Goal: Information Seeking & Learning: Compare options

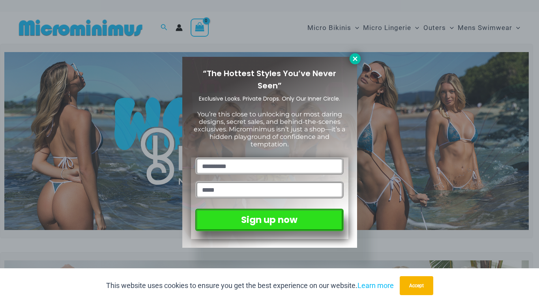
click at [352, 58] on icon at bounding box center [355, 58] width 7 height 7
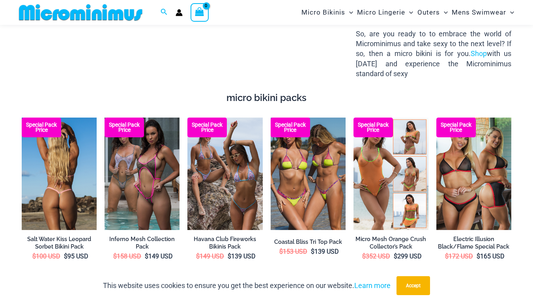
scroll to position [1217, 0]
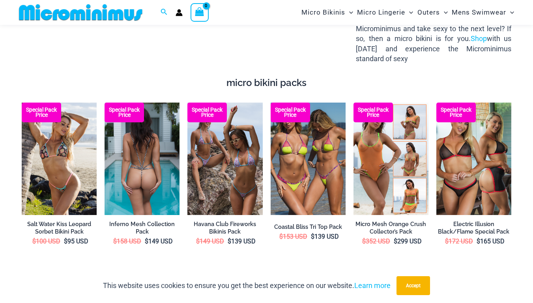
click at [128, 144] on img at bounding box center [142, 159] width 75 height 113
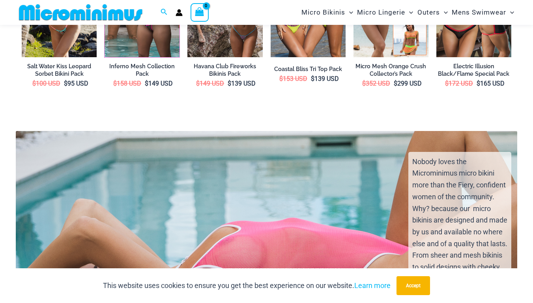
scroll to position [1349, 0]
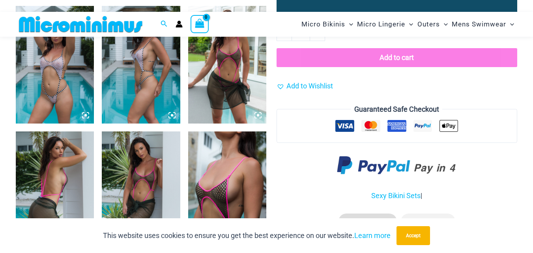
scroll to position [625, 0]
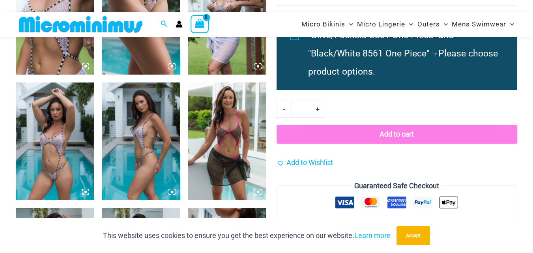
click at [155, 121] on img at bounding box center [141, 142] width 78 height 118
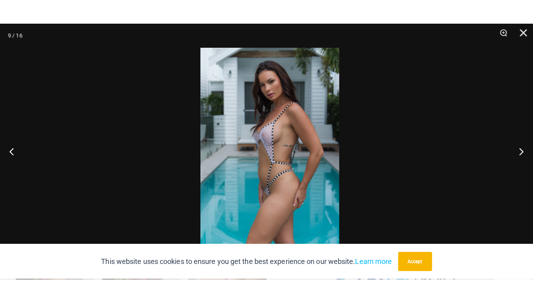
scroll to position [613, 0]
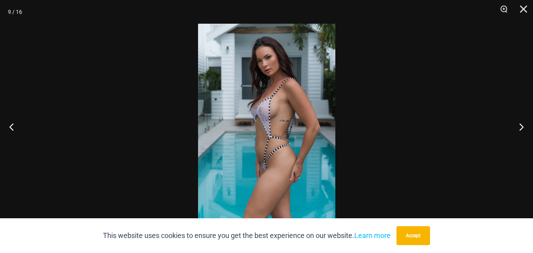
click at [266, 113] on img at bounding box center [266, 127] width 137 height 206
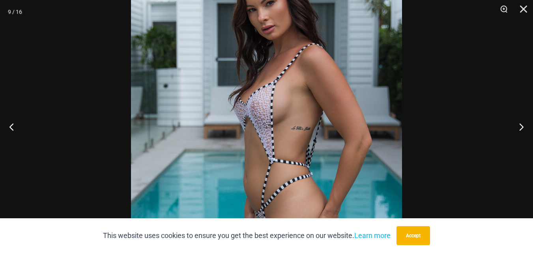
click at [266, 113] on img at bounding box center [266, 139] width 271 height 407
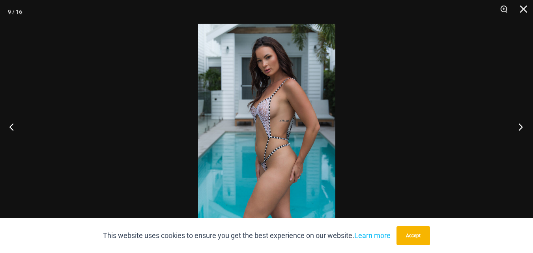
click at [519, 124] on button "Next" at bounding box center [519, 126] width 30 height 39
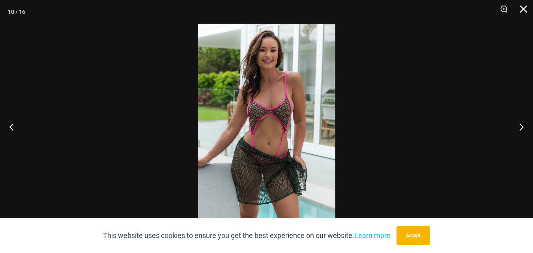
click at [270, 112] on img at bounding box center [266, 127] width 137 height 206
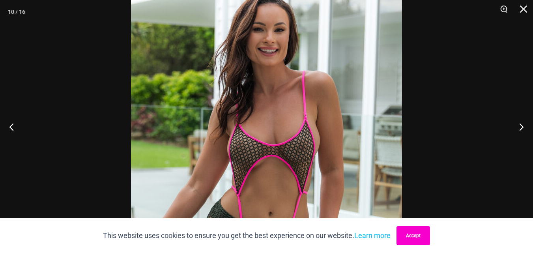
click at [417, 239] on button "Accept" at bounding box center [414, 235] width 34 height 19
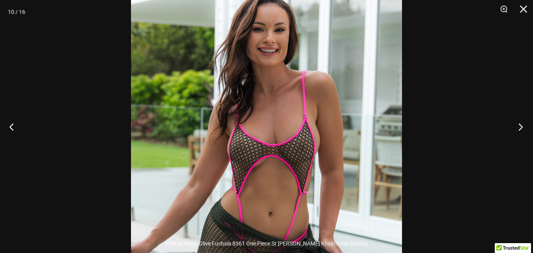
click at [520, 127] on button "Next" at bounding box center [519, 126] width 30 height 39
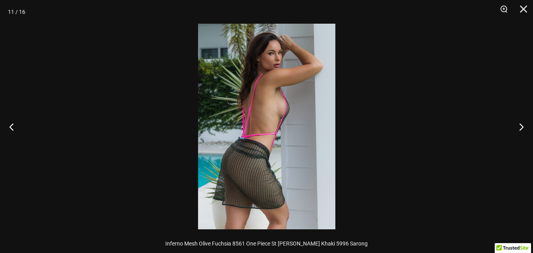
click at [301, 167] on img at bounding box center [266, 127] width 137 height 206
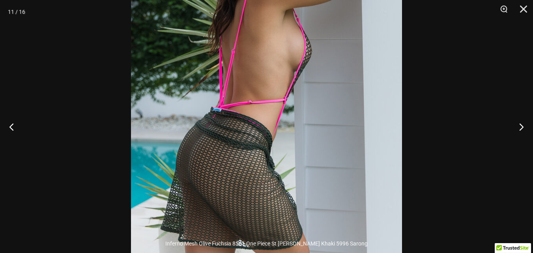
click at [301, 167] on img at bounding box center [266, 86] width 271 height 407
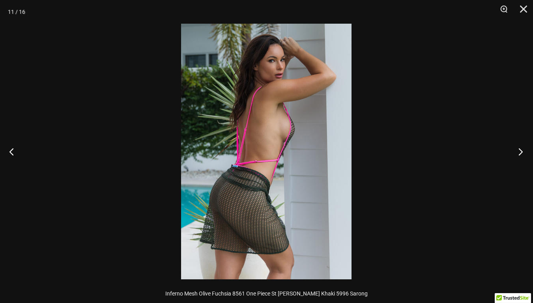
click at [518, 150] on button "Next" at bounding box center [519, 151] width 30 height 39
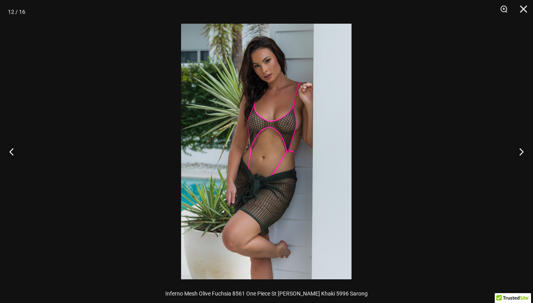
click at [297, 112] on img at bounding box center [266, 152] width 171 height 256
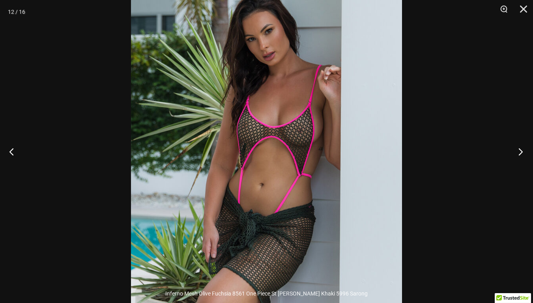
click at [524, 145] on button "Next" at bounding box center [519, 151] width 30 height 39
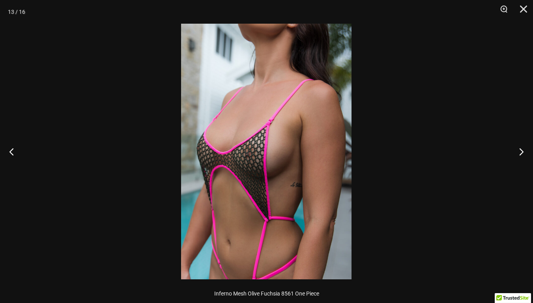
click at [238, 158] on img at bounding box center [266, 152] width 171 height 256
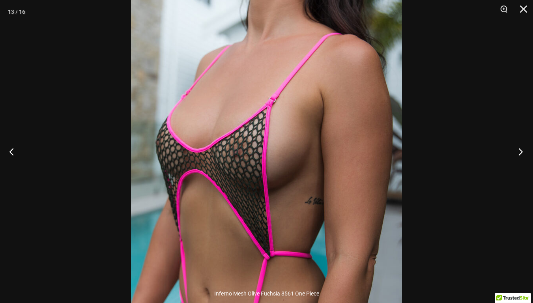
click at [520, 148] on button "Next" at bounding box center [519, 151] width 30 height 39
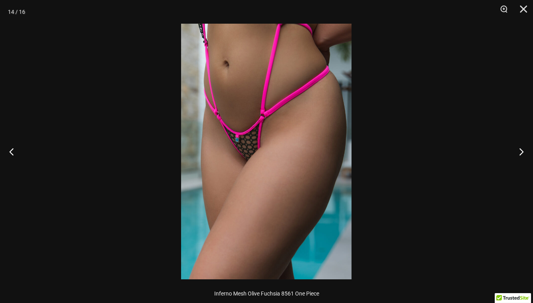
click at [238, 158] on img at bounding box center [266, 152] width 171 height 256
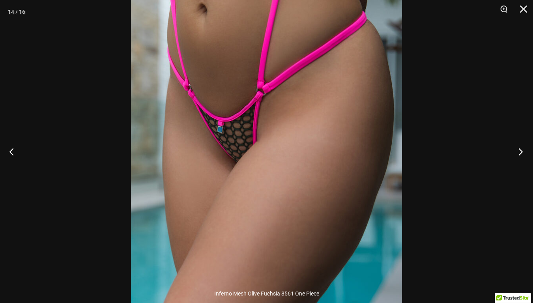
click at [526, 149] on button "Next" at bounding box center [519, 151] width 30 height 39
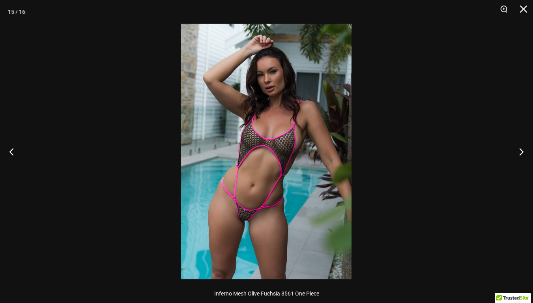
click at [266, 216] on img at bounding box center [266, 152] width 171 height 256
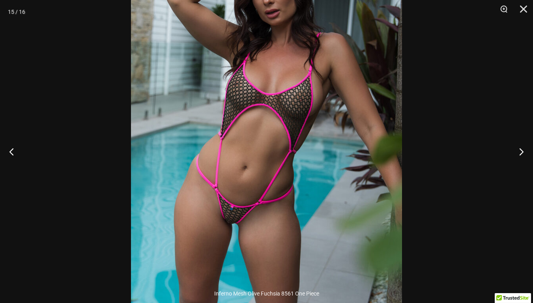
click at [269, 209] on img at bounding box center [266, 113] width 271 height 407
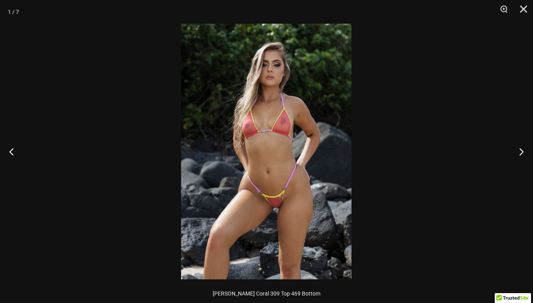
click at [261, 108] on img at bounding box center [266, 152] width 171 height 256
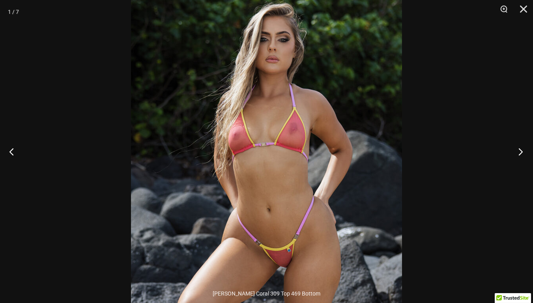
click at [521, 146] on button "Next" at bounding box center [519, 151] width 30 height 39
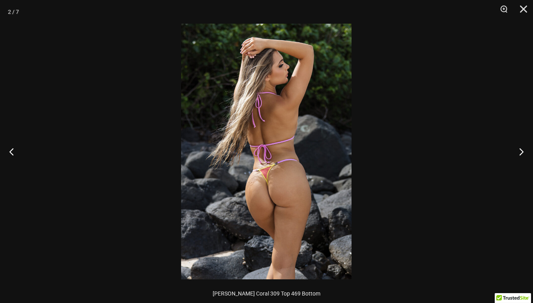
click at [301, 182] on img at bounding box center [266, 152] width 171 height 256
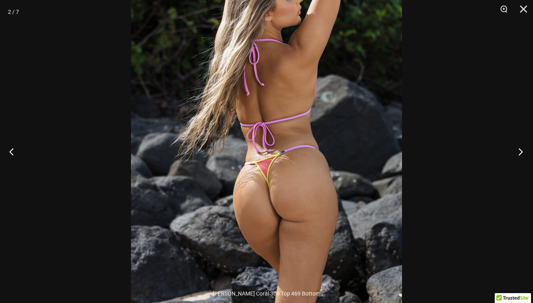
click at [518, 151] on button "Next" at bounding box center [519, 151] width 30 height 39
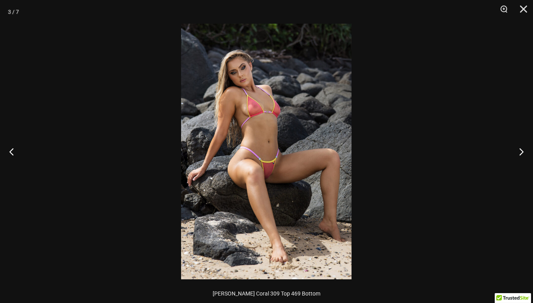
click at [274, 86] on img at bounding box center [266, 152] width 171 height 256
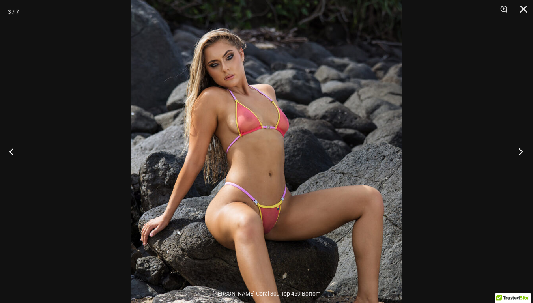
click at [525, 150] on button "Next" at bounding box center [519, 151] width 30 height 39
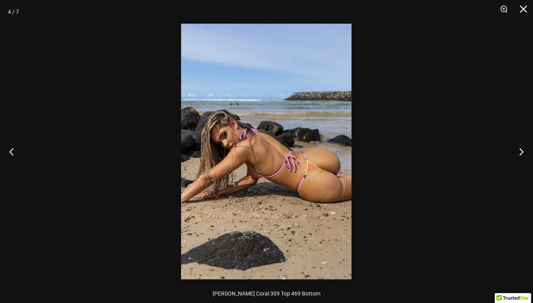
click at [338, 156] on img at bounding box center [266, 152] width 171 height 256
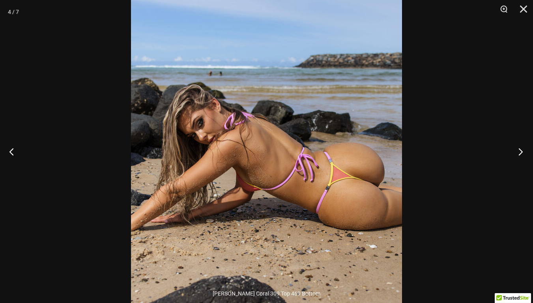
click at [522, 148] on button "Next" at bounding box center [519, 151] width 30 height 39
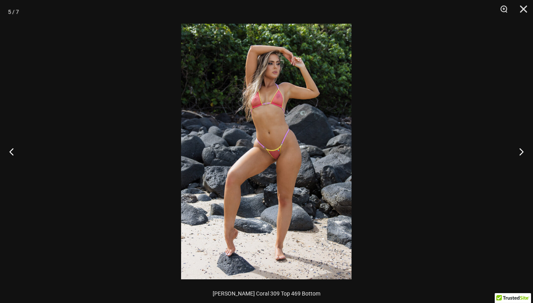
click at [280, 90] on img at bounding box center [266, 152] width 171 height 256
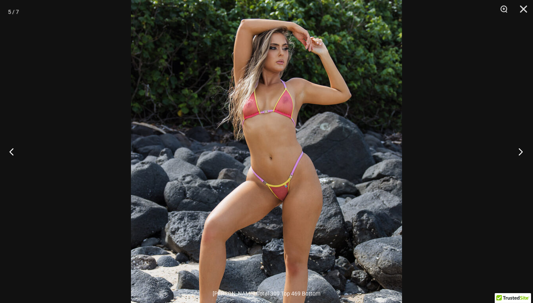
click at [522, 150] on button "Next" at bounding box center [519, 151] width 30 height 39
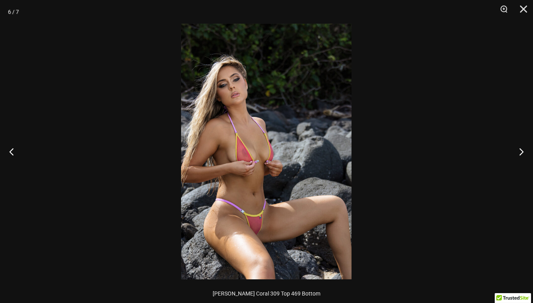
click at [242, 156] on img at bounding box center [266, 152] width 171 height 256
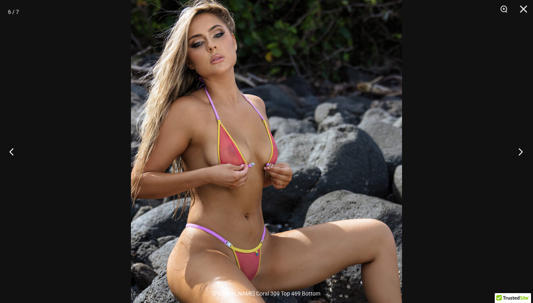
click at [520, 146] on button "Next" at bounding box center [519, 151] width 30 height 39
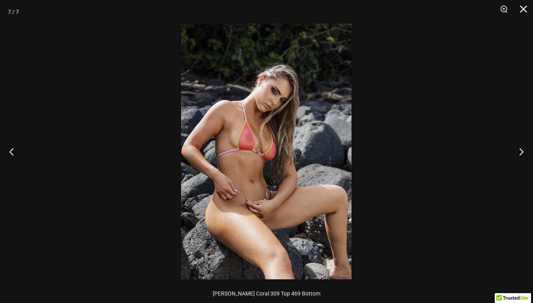
click at [251, 136] on img at bounding box center [266, 152] width 171 height 256
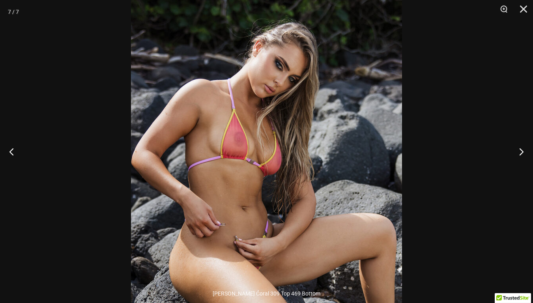
click at [285, 144] on img at bounding box center [266, 160] width 271 height 407
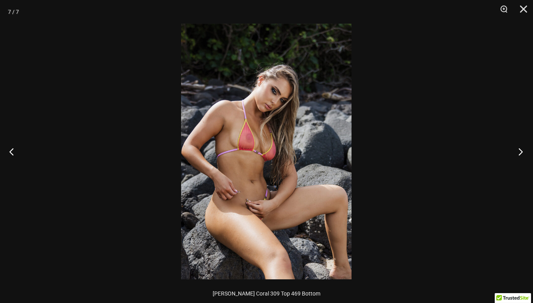
click at [516, 149] on button "Next" at bounding box center [519, 151] width 30 height 39
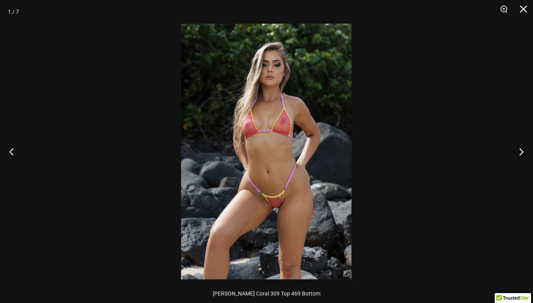
click at [243, 158] on img at bounding box center [266, 152] width 171 height 256
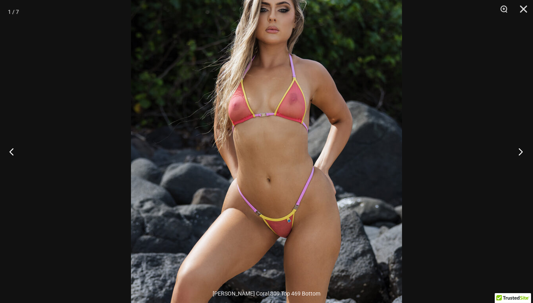
click at [516, 147] on button "Next" at bounding box center [519, 151] width 30 height 39
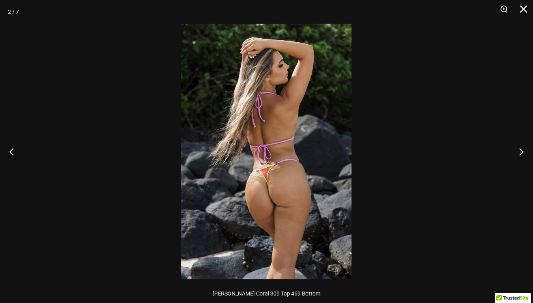
click at [247, 191] on img at bounding box center [266, 152] width 171 height 256
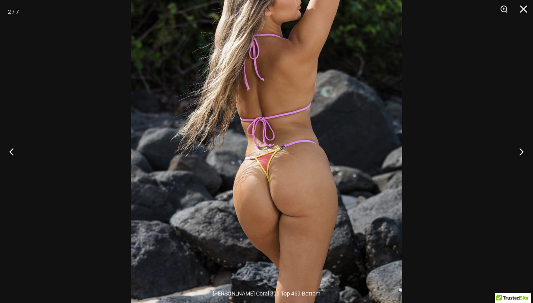
click at [49, 157] on div at bounding box center [266, 151] width 533 height 303
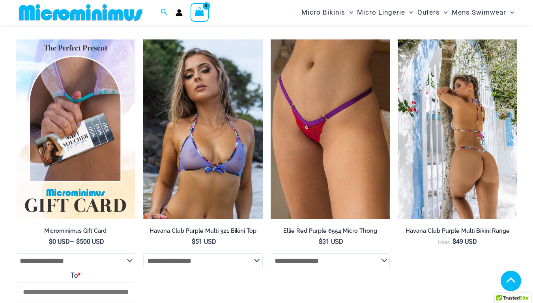
scroll to position [1731, 0]
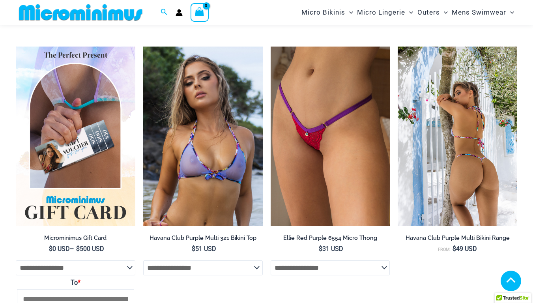
click at [458, 141] on img at bounding box center [458, 136] width 120 height 179
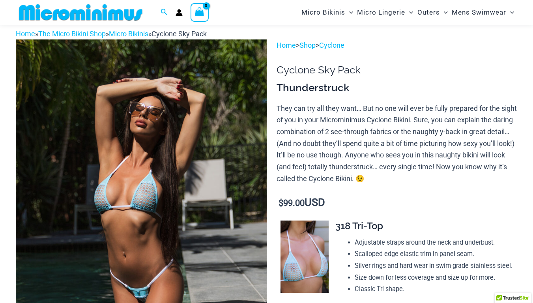
scroll to position [32, 0]
click at [143, 192] on img at bounding box center [141, 227] width 251 height 376
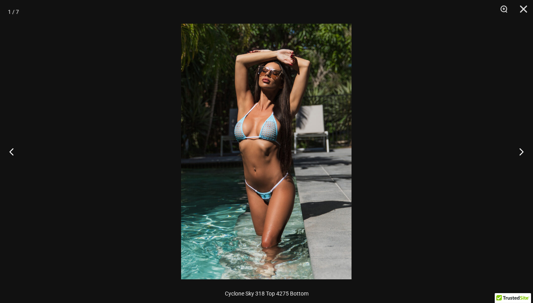
click at [256, 131] on img at bounding box center [266, 152] width 171 height 256
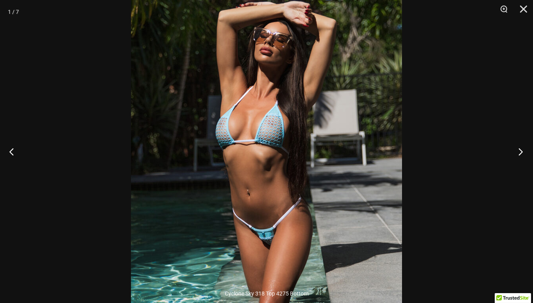
click at [520, 150] on button "Next" at bounding box center [519, 151] width 30 height 39
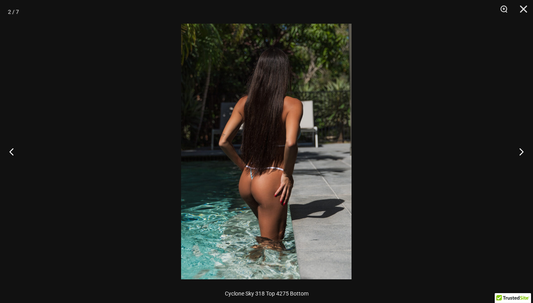
click at [291, 192] on img at bounding box center [266, 152] width 171 height 256
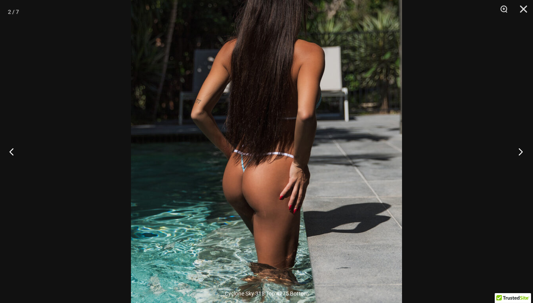
click at [519, 151] on button "Next" at bounding box center [519, 151] width 30 height 39
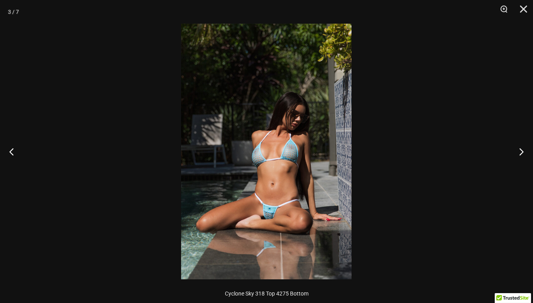
click at [257, 223] on img at bounding box center [266, 152] width 171 height 256
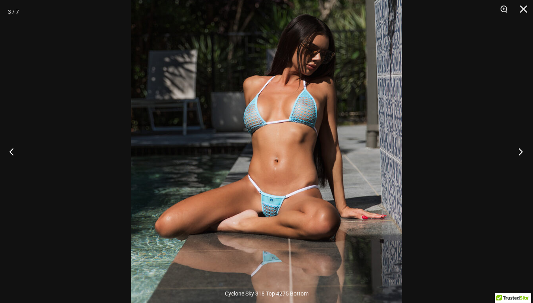
click at [517, 150] on button "Next" at bounding box center [519, 151] width 30 height 39
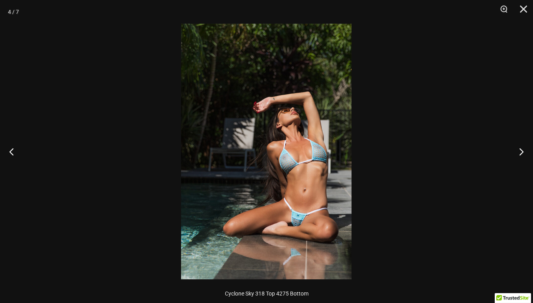
click at [323, 214] on img at bounding box center [266, 152] width 171 height 256
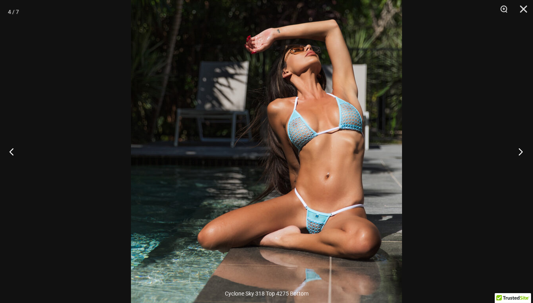
click at [518, 150] on button "Next" at bounding box center [519, 151] width 30 height 39
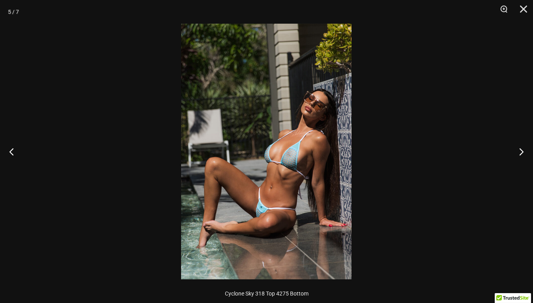
click at [272, 199] on img at bounding box center [266, 152] width 171 height 256
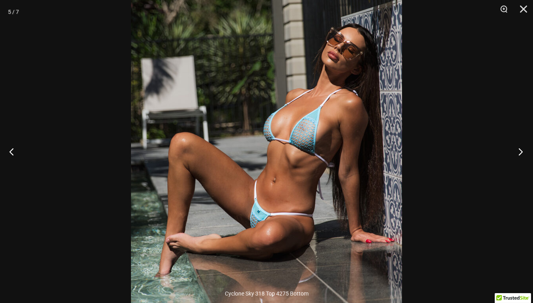
click at [517, 153] on button "Next" at bounding box center [519, 151] width 30 height 39
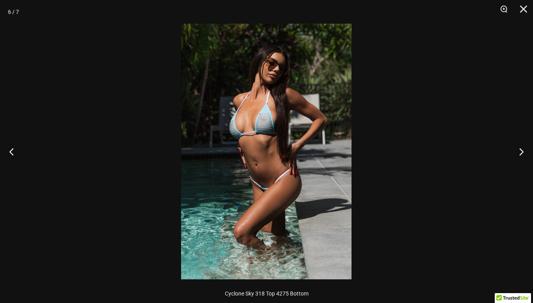
click at [260, 111] on img at bounding box center [266, 152] width 171 height 256
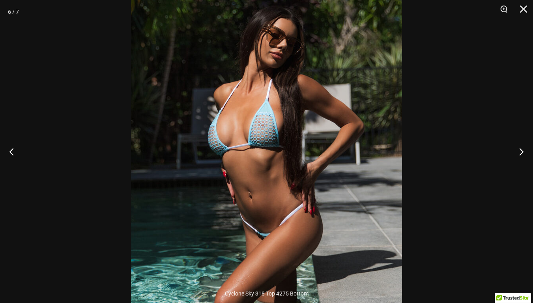
click at [259, 114] on img at bounding box center [266, 175] width 271 height 407
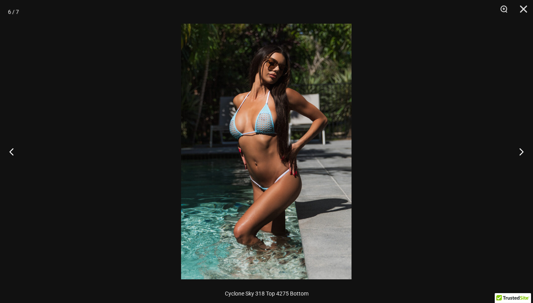
click at [97, 165] on div at bounding box center [266, 151] width 533 height 303
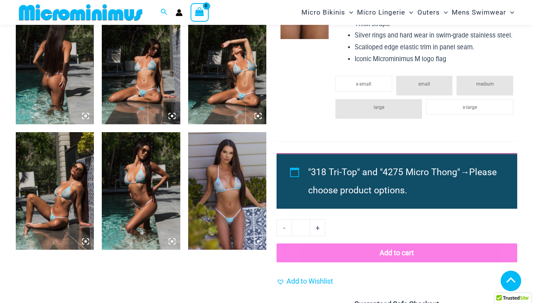
scroll to position [467, 0]
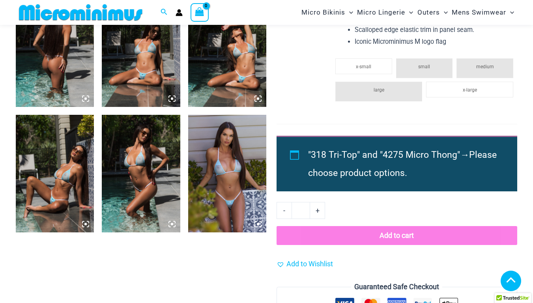
click at [215, 144] on img at bounding box center [227, 174] width 78 height 118
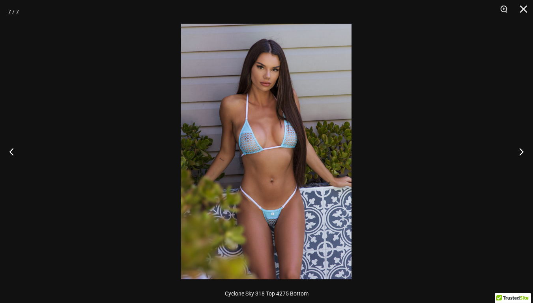
click at [263, 214] on img at bounding box center [266, 152] width 171 height 256
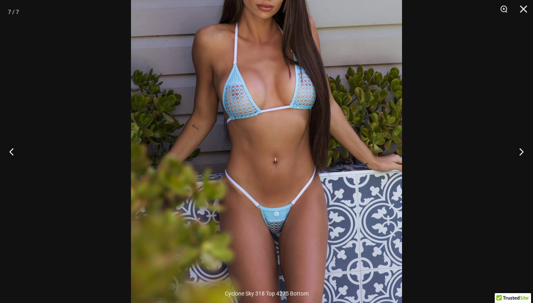
click at [235, 128] on img at bounding box center [266, 115] width 271 height 407
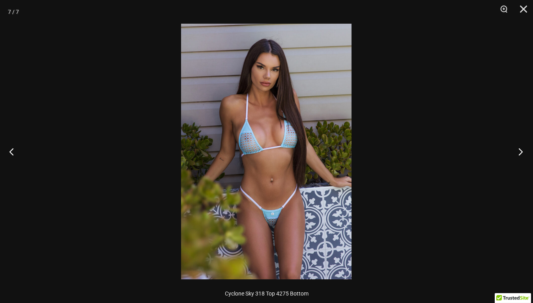
click at [514, 151] on button "Next" at bounding box center [519, 151] width 30 height 39
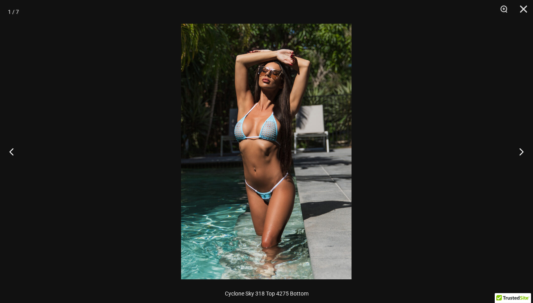
click at [138, 151] on div at bounding box center [266, 151] width 533 height 303
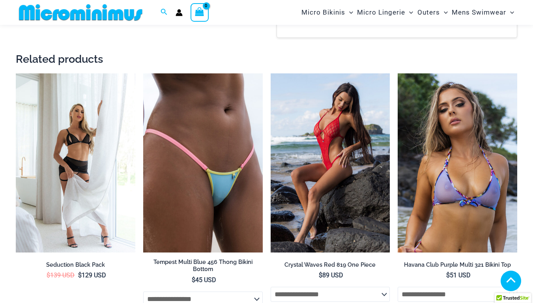
scroll to position [941, 0]
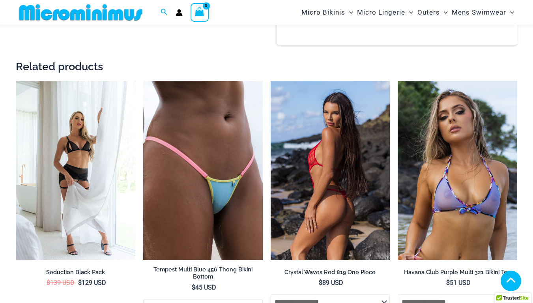
click at [320, 142] on img at bounding box center [331, 170] width 120 height 179
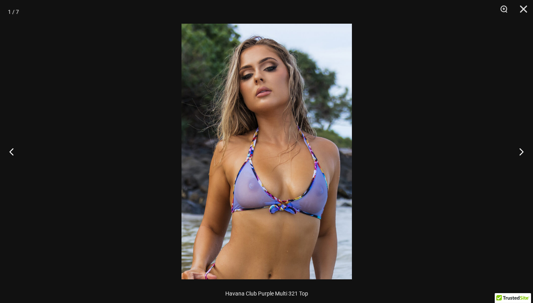
click at [266, 192] on img at bounding box center [267, 152] width 171 height 256
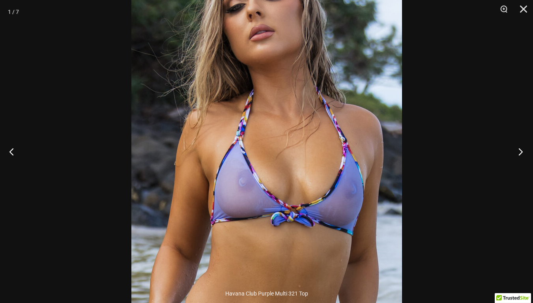
click at [522, 152] on button "Next" at bounding box center [519, 151] width 30 height 39
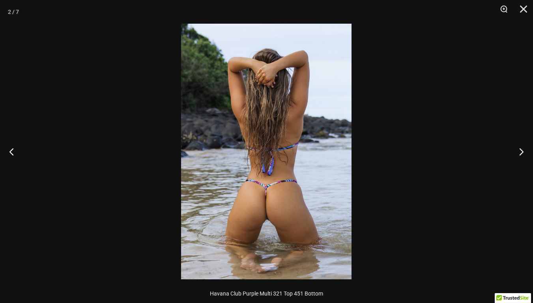
click at [288, 199] on img at bounding box center [266, 152] width 171 height 256
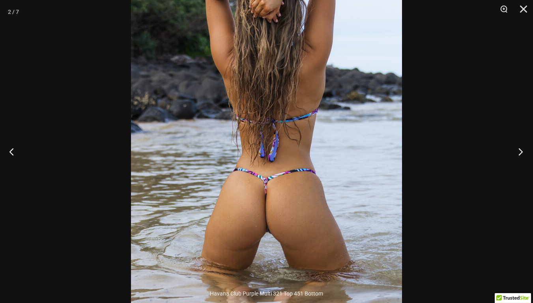
click at [520, 150] on button "Next" at bounding box center [519, 151] width 30 height 39
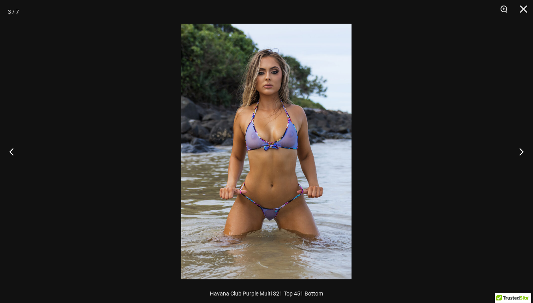
click at [285, 207] on img at bounding box center [266, 152] width 171 height 256
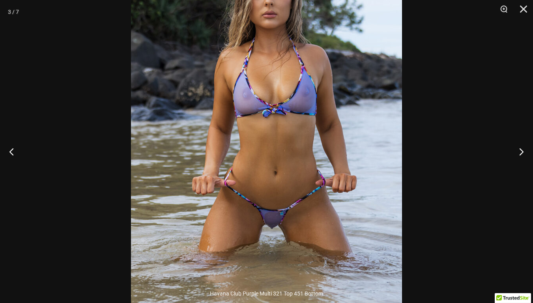
click at [335, 166] on img at bounding box center [266, 118] width 271 height 407
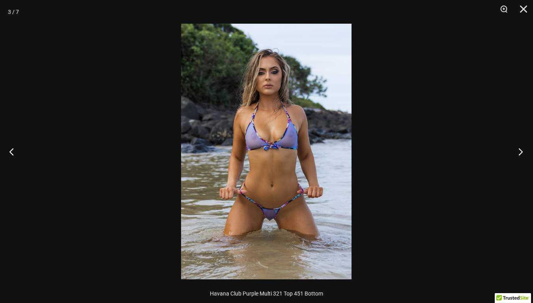
click at [522, 151] on button "Next" at bounding box center [519, 151] width 30 height 39
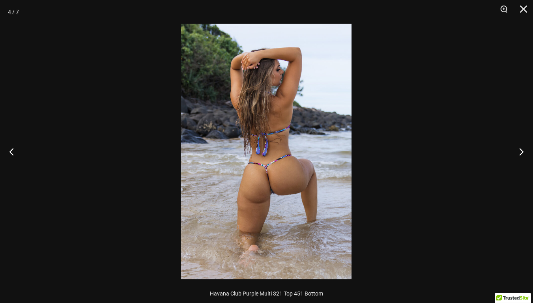
click at [312, 180] on img at bounding box center [266, 152] width 171 height 256
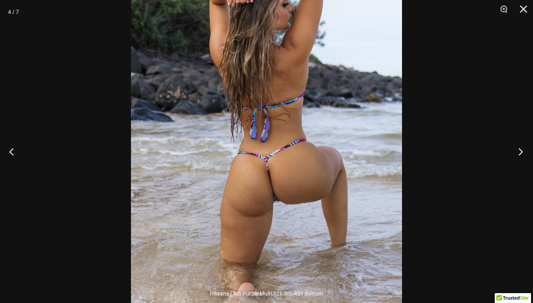
click at [520, 152] on button "Next" at bounding box center [519, 151] width 30 height 39
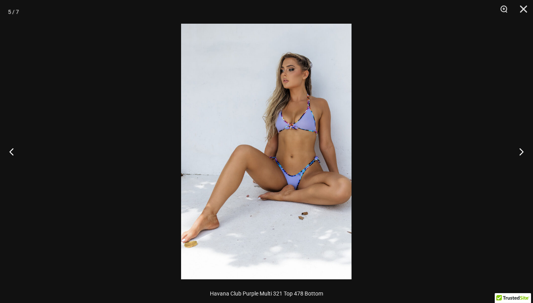
click at [325, 124] on img at bounding box center [266, 152] width 171 height 256
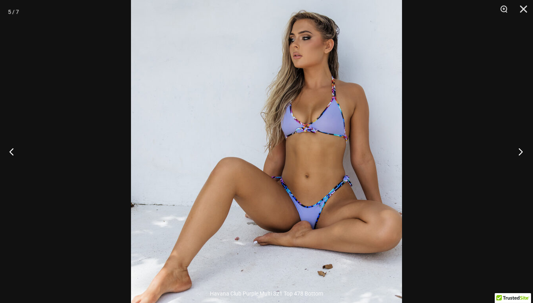
click at [518, 143] on button "Next" at bounding box center [519, 151] width 30 height 39
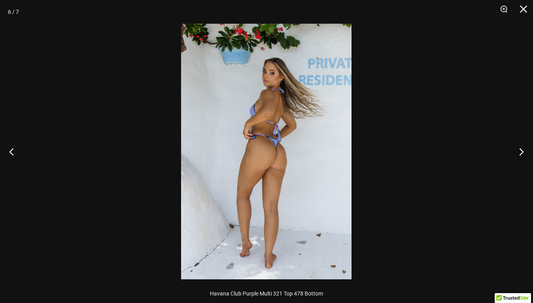
click at [283, 108] on img at bounding box center [266, 152] width 171 height 256
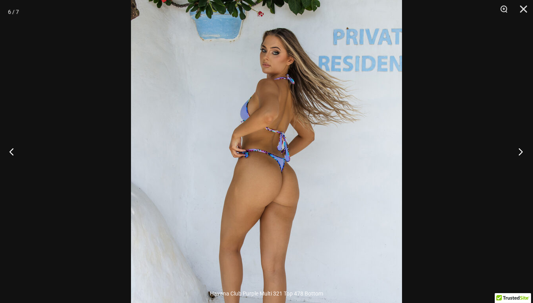
click at [518, 146] on button "Next" at bounding box center [519, 151] width 30 height 39
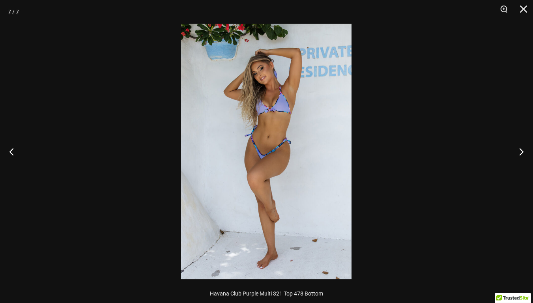
click at [311, 136] on img at bounding box center [266, 152] width 171 height 256
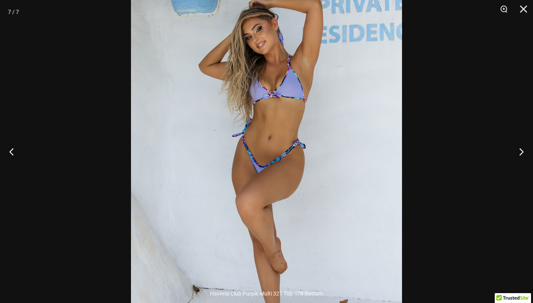
click at [314, 137] on img at bounding box center [266, 161] width 271 height 407
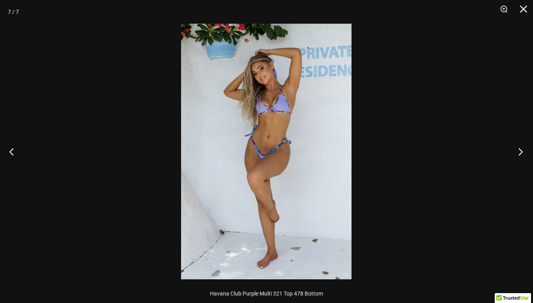
click at [520, 152] on button "Next" at bounding box center [519, 151] width 30 height 39
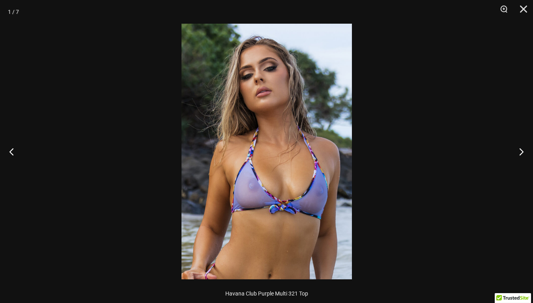
click at [136, 121] on div at bounding box center [266, 151] width 533 height 303
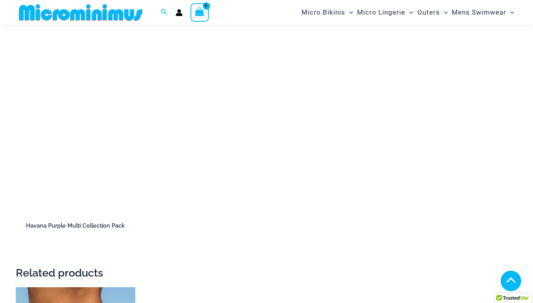
scroll to position [1217, 0]
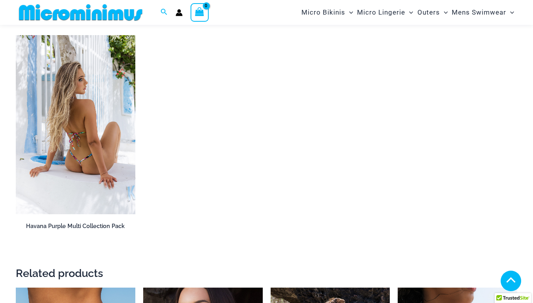
click at [80, 91] on img at bounding box center [76, 124] width 120 height 179
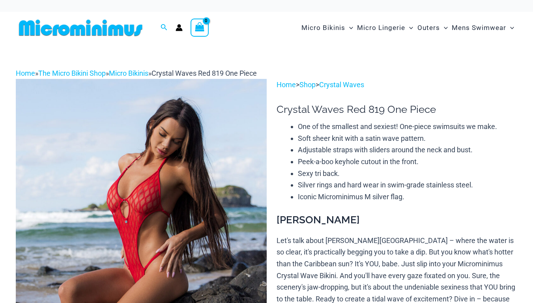
drag, startPoint x: 0, startPoint y: 0, endPoint x: 154, endPoint y: 158, distance: 220.3
click at [154, 158] on img at bounding box center [141, 267] width 251 height 376
click at [157, 182] on img at bounding box center [141, 267] width 251 height 376
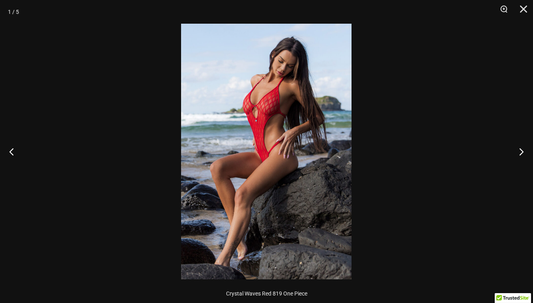
click at [256, 98] on img at bounding box center [266, 152] width 171 height 256
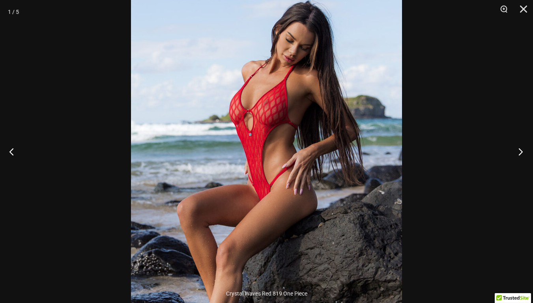
click at [519, 145] on button "Next" at bounding box center [519, 151] width 30 height 39
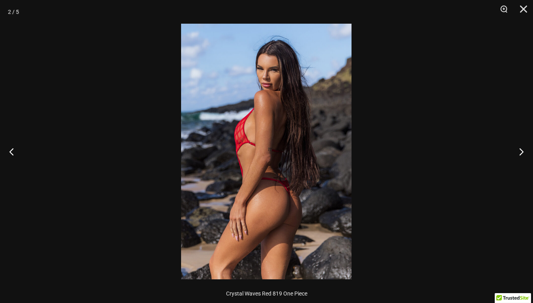
click at [324, 209] on img at bounding box center [266, 152] width 171 height 256
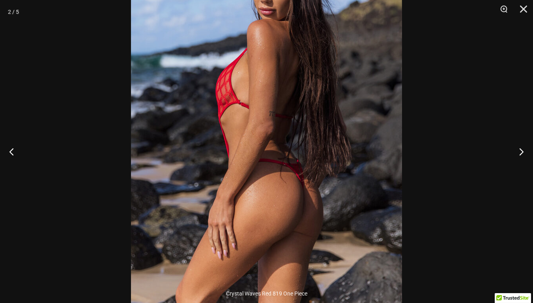
click at [324, 209] on img at bounding box center [266, 117] width 271 height 407
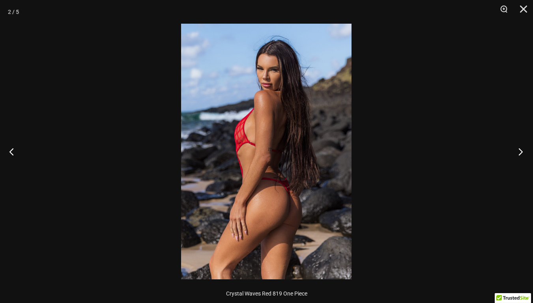
click at [516, 152] on button "Next" at bounding box center [519, 151] width 30 height 39
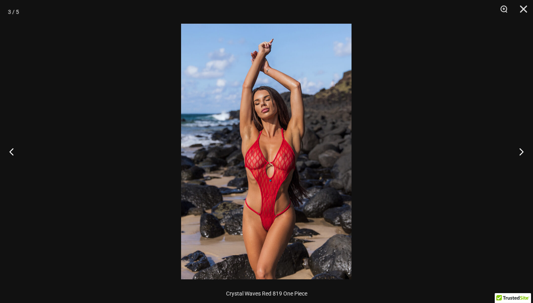
click at [287, 154] on img at bounding box center [266, 152] width 171 height 256
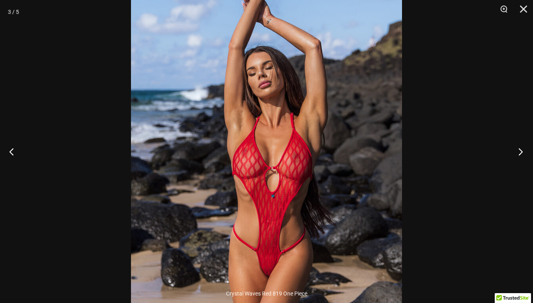
click at [522, 150] on button "Next" at bounding box center [519, 151] width 30 height 39
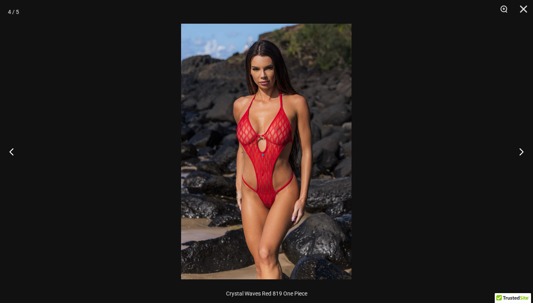
click at [259, 128] on img at bounding box center [266, 152] width 171 height 256
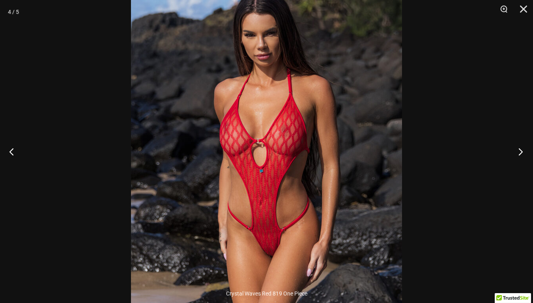
click at [523, 150] on button "Next" at bounding box center [519, 151] width 30 height 39
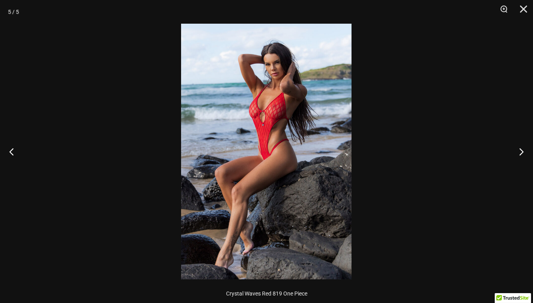
click at [259, 88] on img at bounding box center [266, 152] width 171 height 256
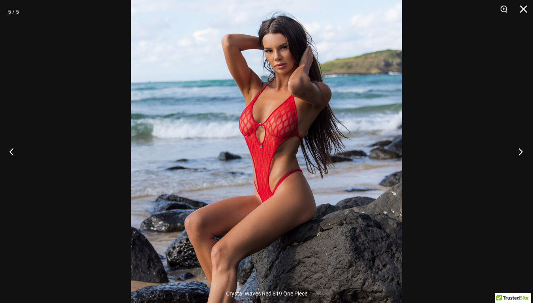
click at [520, 141] on button "Next" at bounding box center [519, 151] width 30 height 39
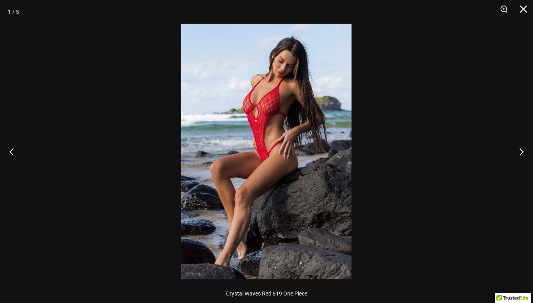
click at [248, 99] on img at bounding box center [266, 152] width 171 height 256
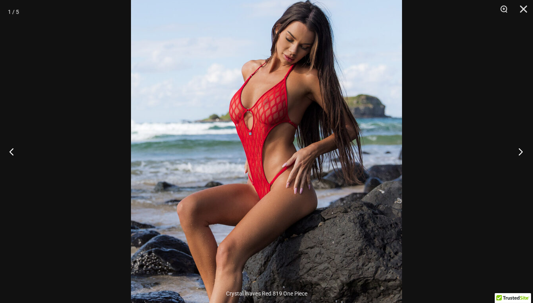
click at [523, 148] on button "Next" at bounding box center [519, 151] width 30 height 39
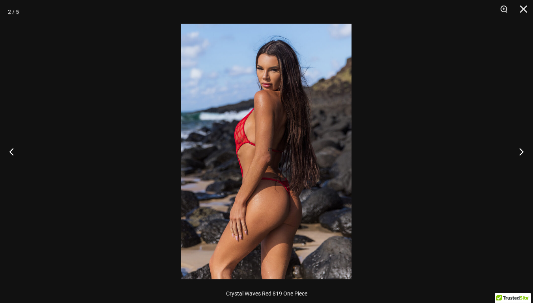
click at [280, 207] on img at bounding box center [266, 152] width 171 height 256
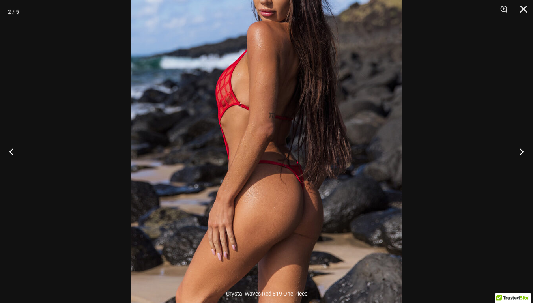
click at [97, 160] on div at bounding box center [266, 151] width 533 height 303
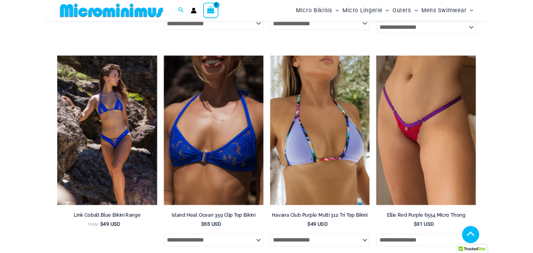
scroll to position [2228, 0]
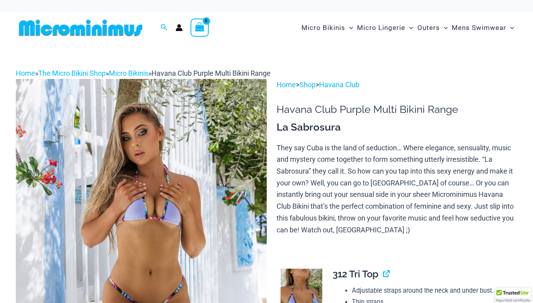
click at [159, 166] on img at bounding box center [141, 267] width 251 height 376
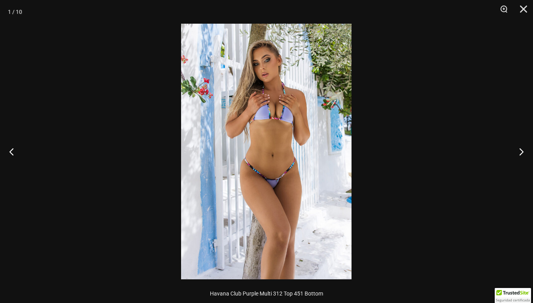
click at [253, 152] on img at bounding box center [266, 152] width 171 height 256
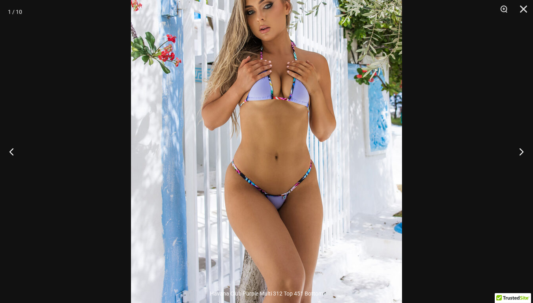
click at [246, 154] on img at bounding box center [266, 151] width 271 height 407
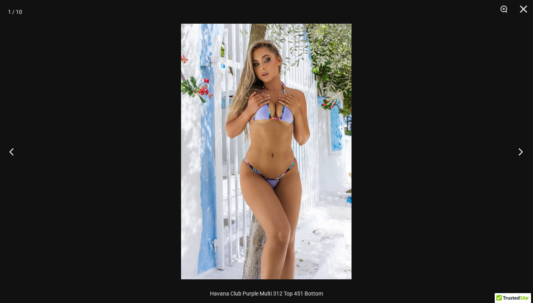
click at [528, 150] on button "Next" at bounding box center [519, 151] width 30 height 39
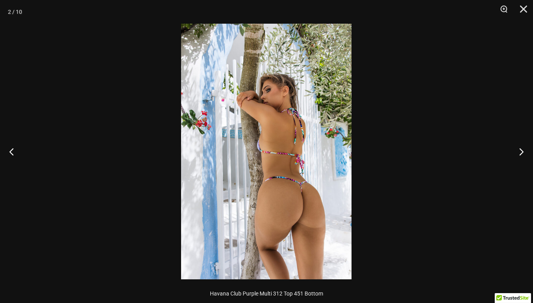
click at [296, 220] on img at bounding box center [266, 152] width 171 height 256
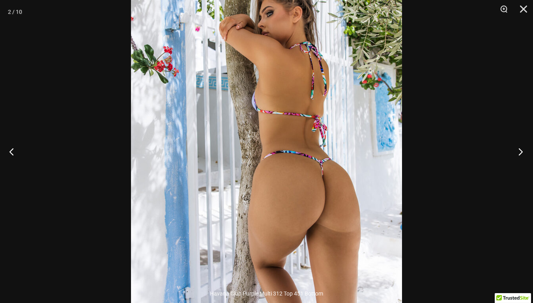
click at [516, 152] on button "Next" at bounding box center [519, 151] width 30 height 39
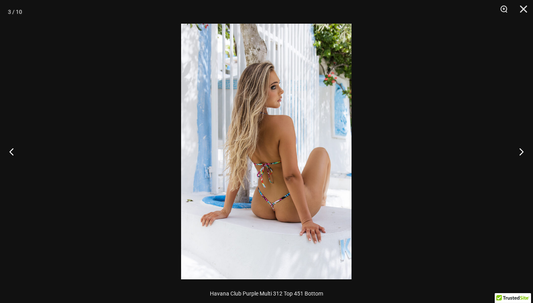
click at [293, 228] on img at bounding box center [266, 152] width 171 height 256
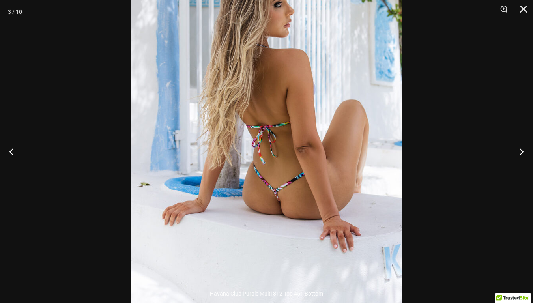
click at [302, 225] on img at bounding box center [266, 106] width 271 height 407
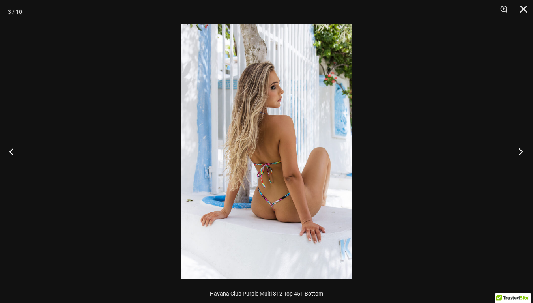
click at [520, 154] on button "Next" at bounding box center [519, 151] width 30 height 39
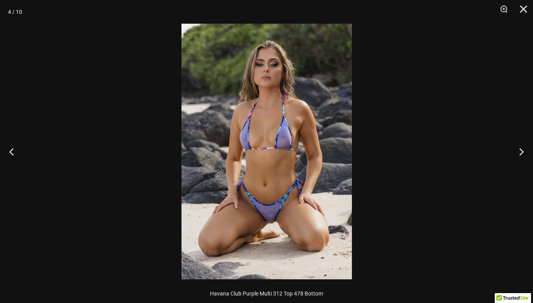
click at [311, 223] on img at bounding box center [267, 152] width 171 height 256
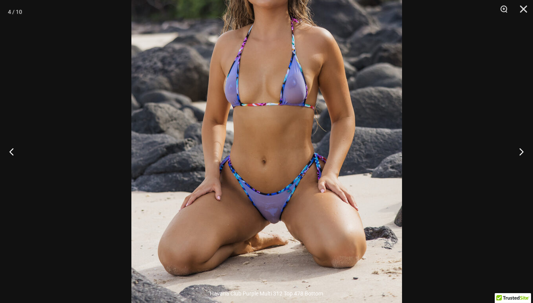
click at [312, 227] on img at bounding box center [266, 109] width 271 height 407
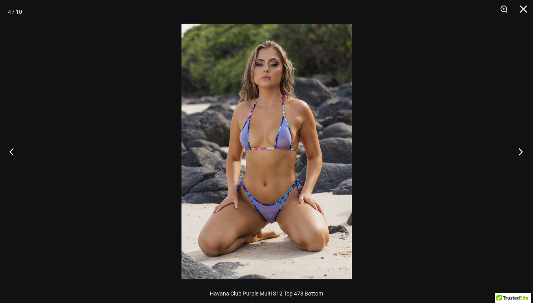
click at [520, 145] on button "Next" at bounding box center [519, 151] width 30 height 39
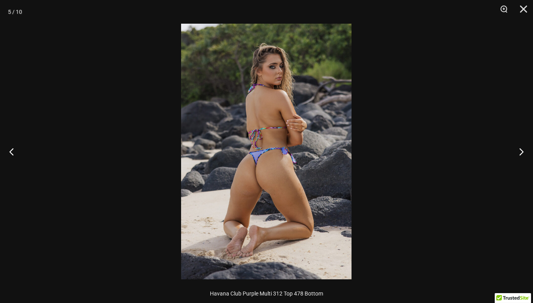
click at [283, 165] on img at bounding box center [266, 152] width 171 height 256
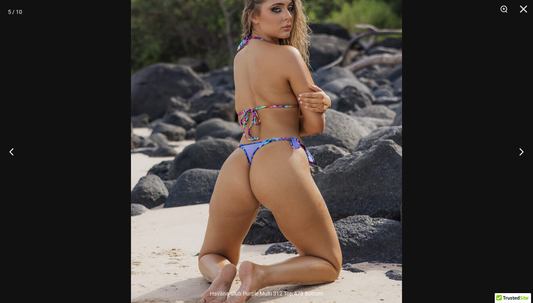
click at [294, 171] on img at bounding box center [266, 144] width 271 height 407
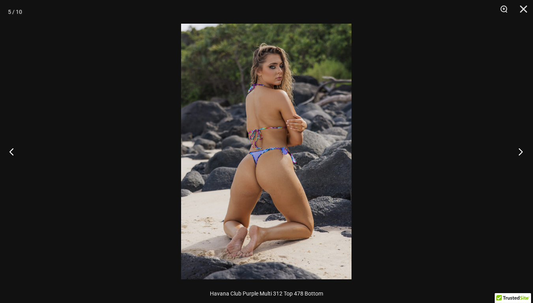
click at [516, 145] on button "Next" at bounding box center [519, 151] width 30 height 39
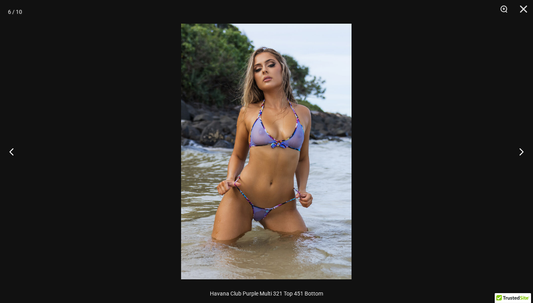
click at [269, 205] on img at bounding box center [266, 152] width 171 height 256
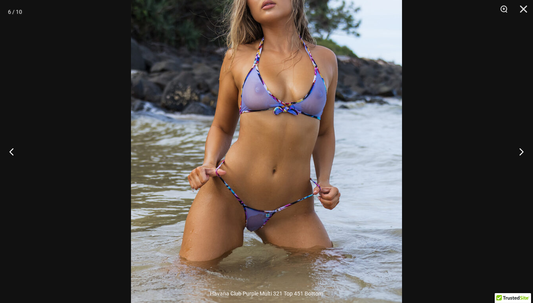
click at [311, 178] on img at bounding box center [266, 120] width 271 height 407
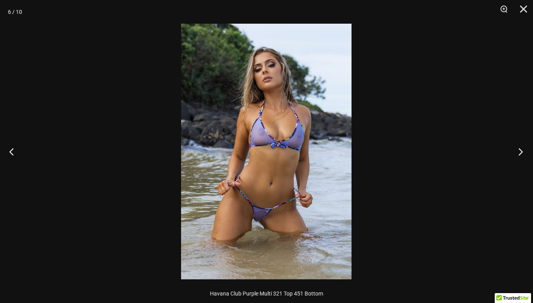
click at [518, 148] on button "Next" at bounding box center [519, 151] width 30 height 39
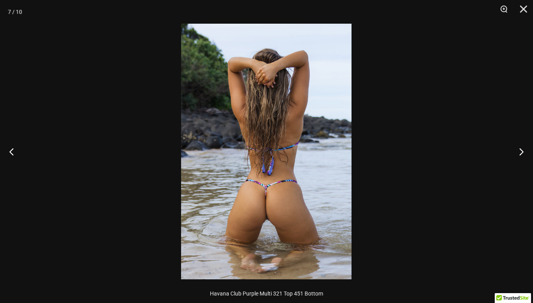
click at [316, 211] on img at bounding box center [266, 152] width 171 height 256
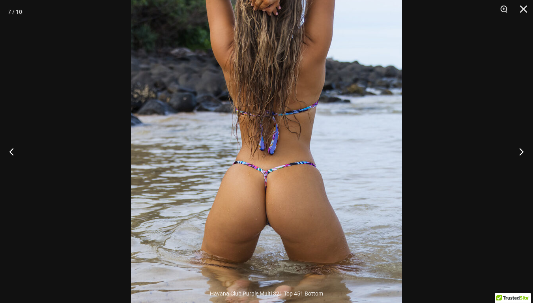
click at [316, 211] on img at bounding box center [266, 117] width 271 height 407
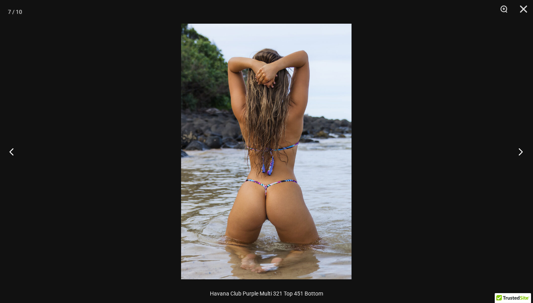
click at [522, 148] on button "Next" at bounding box center [519, 151] width 30 height 39
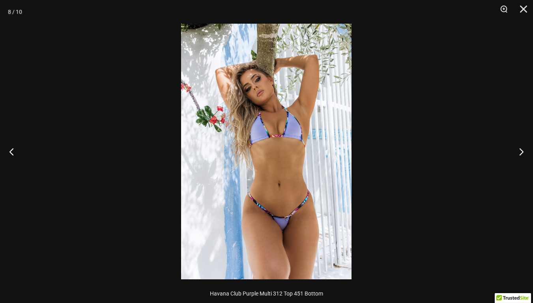
click at [250, 165] on img at bounding box center [266, 152] width 171 height 256
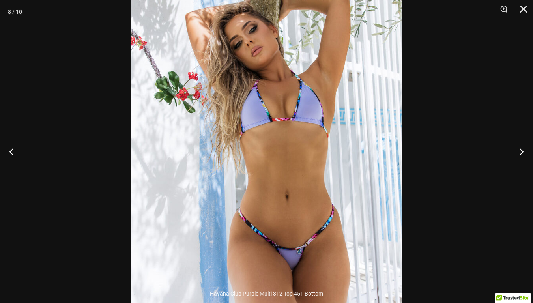
click at [250, 165] on img at bounding box center [266, 144] width 271 height 407
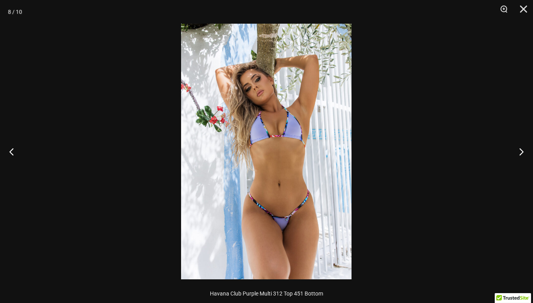
click at [123, 163] on div at bounding box center [266, 151] width 533 height 303
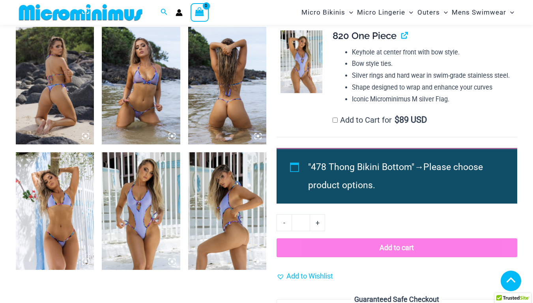
scroll to position [585, 0]
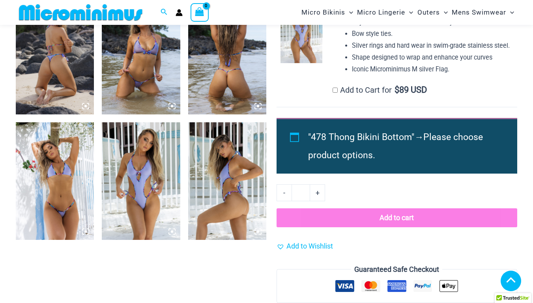
click at [155, 159] on img at bounding box center [141, 181] width 78 height 118
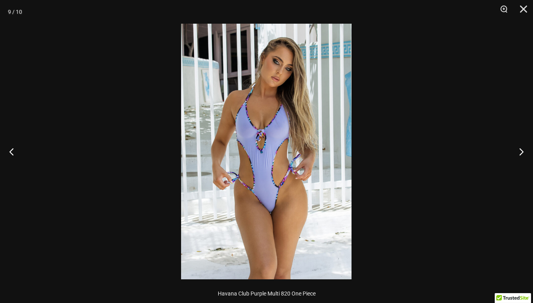
click at [283, 182] on img at bounding box center [266, 152] width 171 height 256
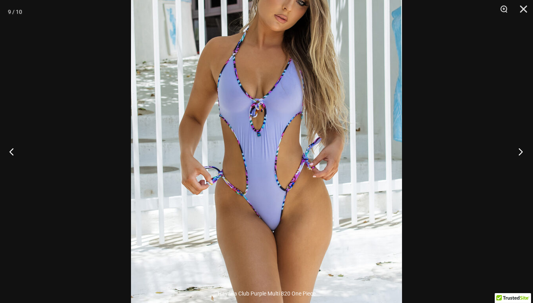
click at [527, 145] on button "Next" at bounding box center [519, 151] width 30 height 39
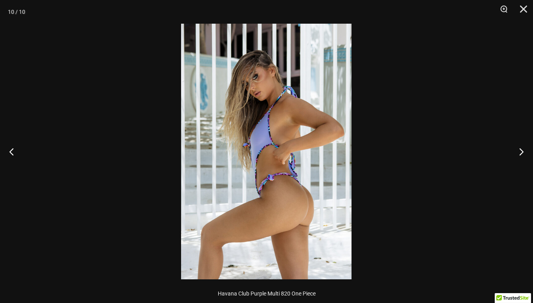
click at [295, 201] on img at bounding box center [266, 152] width 171 height 256
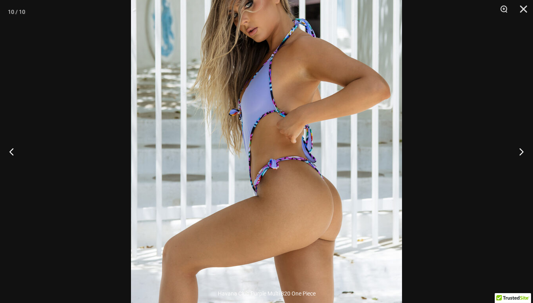
click at [276, 185] on img at bounding box center [266, 122] width 271 height 407
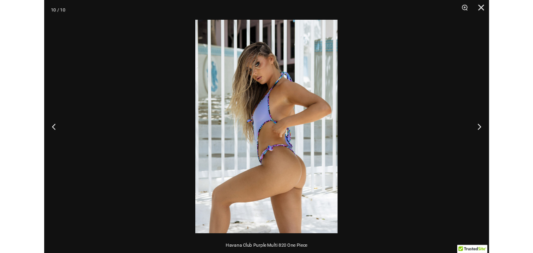
scroll to position [579, 0]
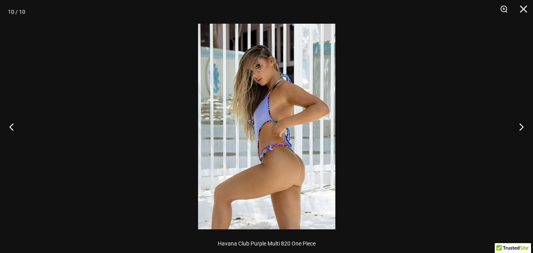
click at [122, 102] on div at bounding box center [266, 126] width 533 height 253
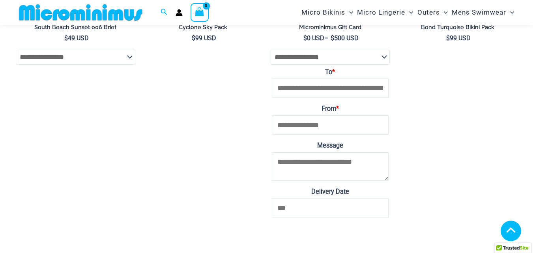
scroll to position [1408, 0]
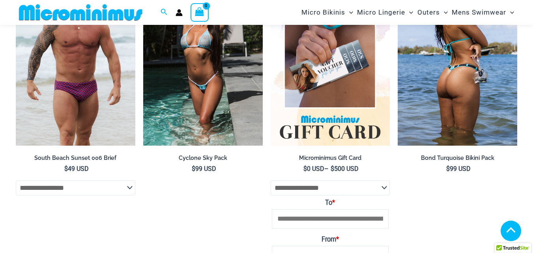
click at [428, 108] on img at bounding box center [458, 55] width 120 height 179
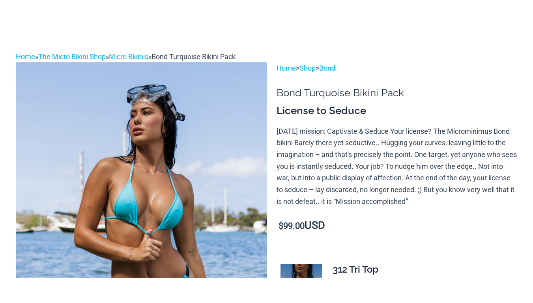
scroll to position [79, 0]
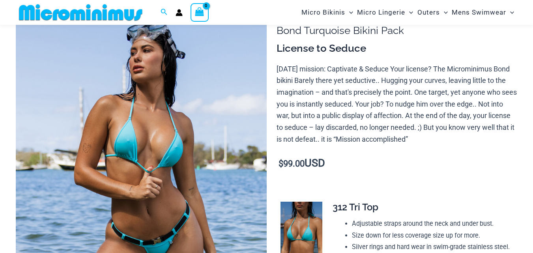
click at [134, 160] on img at bounding box center [141, 188] width 251 height 376
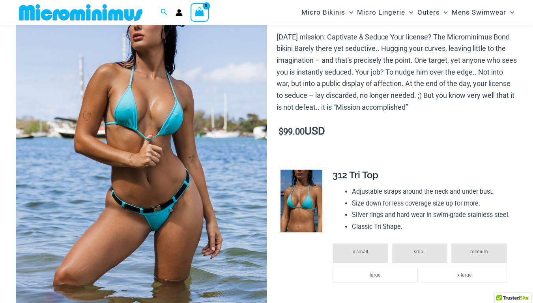
click at [190, 186] on img at bounding box center [141, 156] width 251 height 376
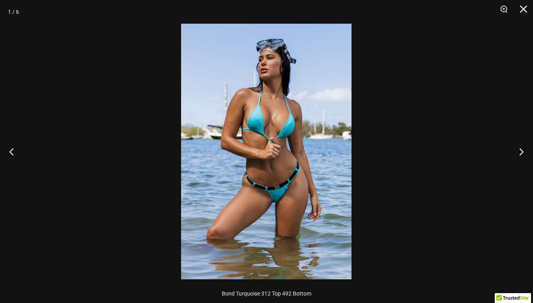
click at [278, 188] on img at bounding box center [266, 152] width 171 height 256
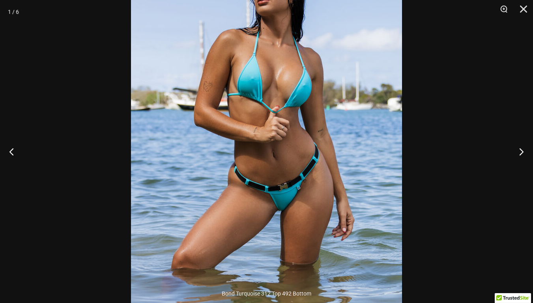
click at [246, 201] on img at bounding box center [266, 130] width 271 height 407
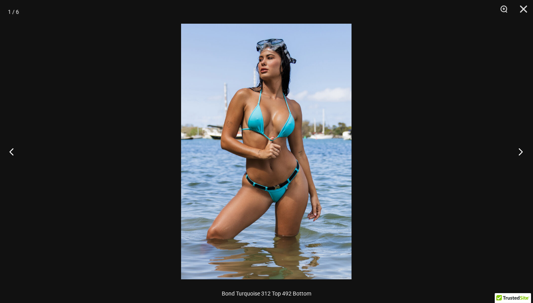
click at [519, 146] on button "Next" at bounding box center [519, 151] width 30 height 39
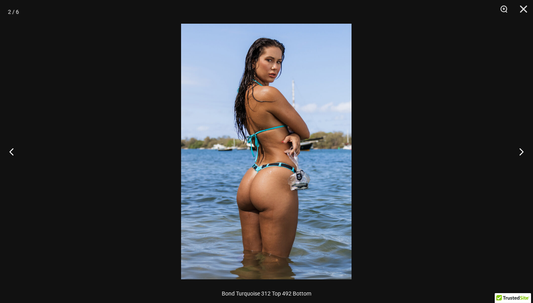
click at [233, 197] on img at bounding box center [266, 152] width 171 height 256
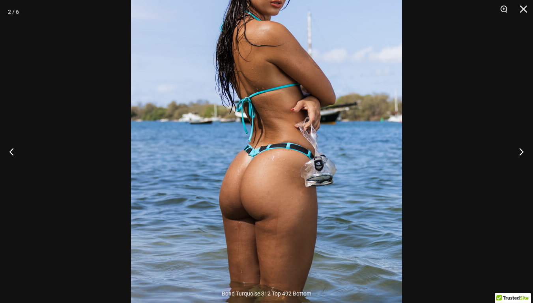
click at [361, 128] on img at bounding box center [266, 125] width 271 height 407
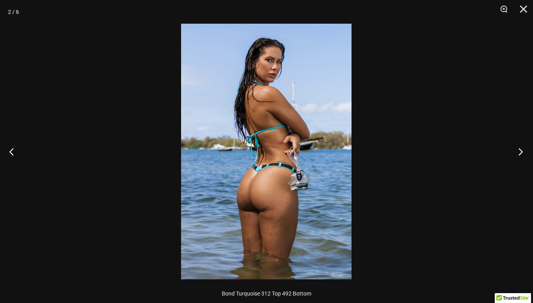
click at [520, 147] on button "Next" at bounding box center [519, 151] width 30 height 39
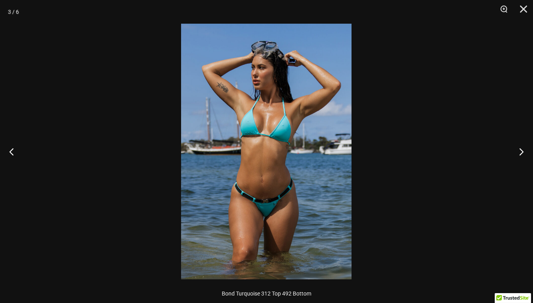
click at [261, 200] on img at bounding box center [266, 152] width 171 height 256
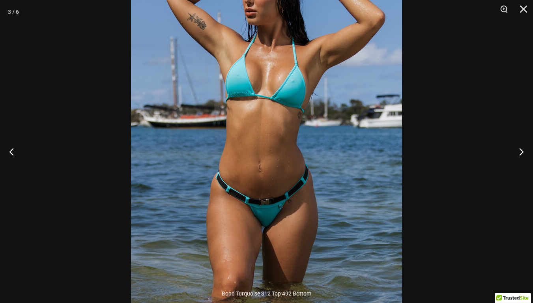
click at [261, 200] on img at bounding box center [266, 123] width 271 height 407
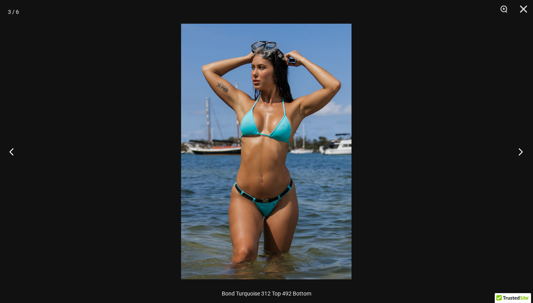
click at [516, 148] on button "Next" at bounding box center [519, 151] width 30 height 39
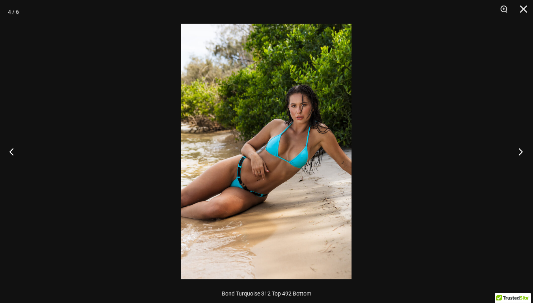
click at [516, 148] on button "Next" at bounding box center [519, 151] width 30 height 39
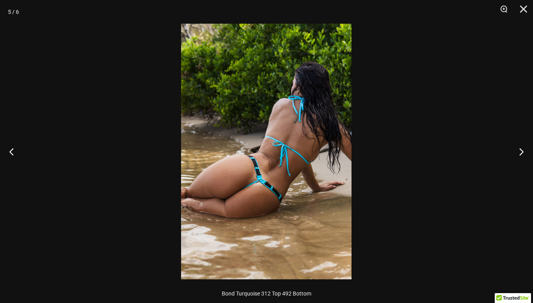
click at [248, 185] on img at bounding box center [266, 152] width 171 height 256
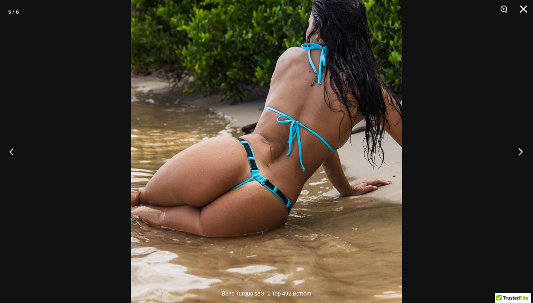
click at [520, 152] on button "Next" at bounding box center [519, 151] width 30 height 39
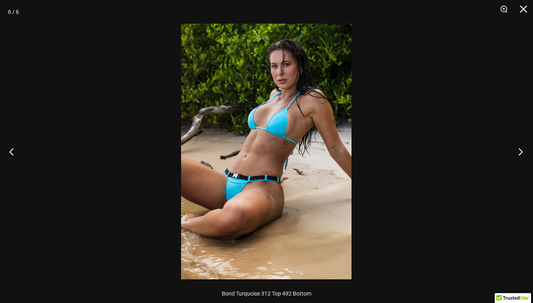
click at [515, 150] on button "Next" at bounding box center [519, 151] width 30 height 39
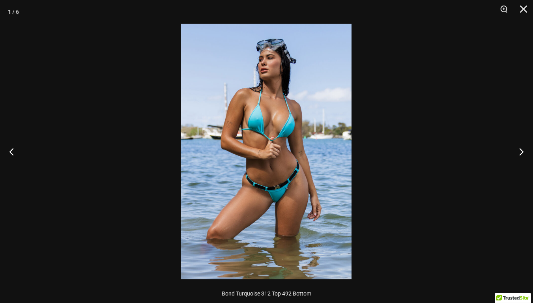
click at [120, 97] on div at bounding box center [266, 151] width 533 height 303
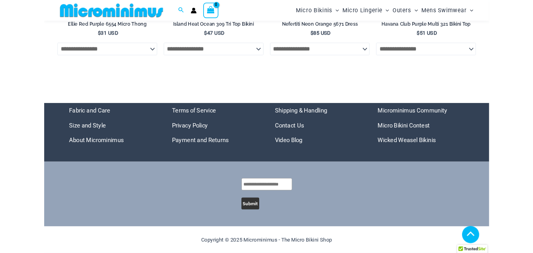
scroll to position [2714, 0]
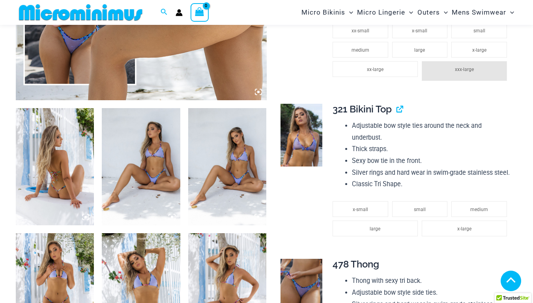
scroll to position [348, 0]
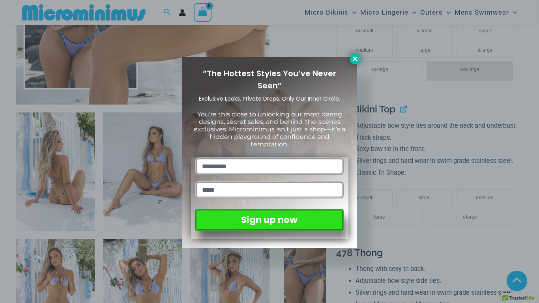
click at [353, 58] on icon at bounding box center [355, 58] width 7 height 7
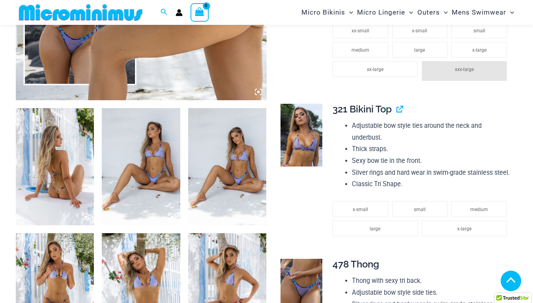
click at [54, 140] on img at bounding box center [55, 167] width 78 height 118
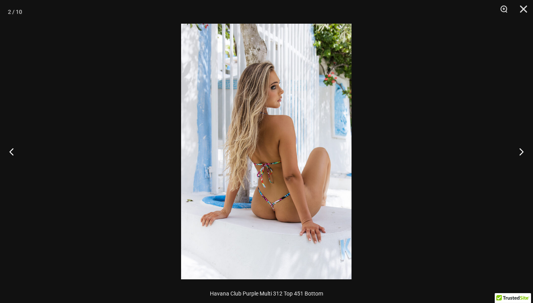
click at [273, 214] on img at bounding box center [266, 152] width 171 height 256
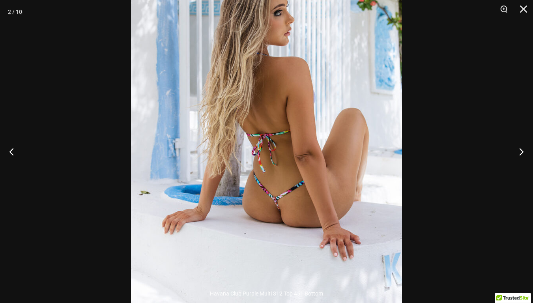
click at [317, 192] on img at bounding box center [266, 115] width 271 height 407
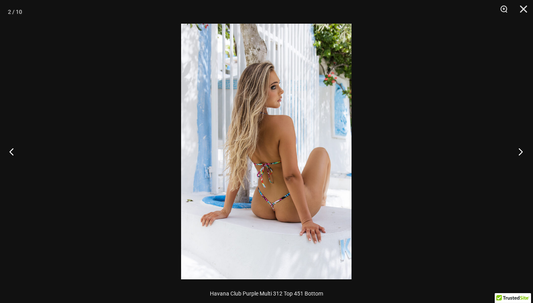
click at [521, 146] on button "Next" at bounding box center [519, 151] width 30 height 39
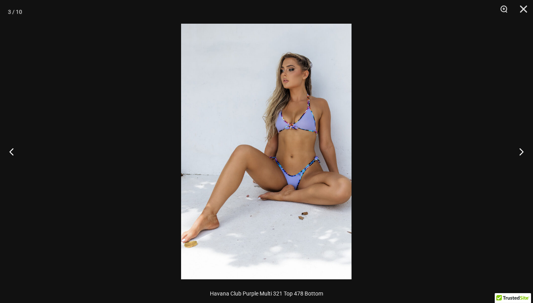
click at [300, 109] on img at bounding box center [266, 152] width 171 height 256
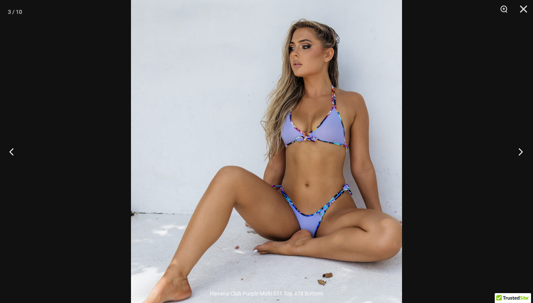
click at [517, 150] on button "Next" at bounding box center [519, 151] width 30 height 39
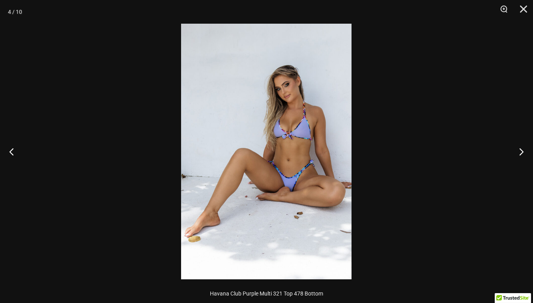
click at [333, 119] on img at bounding box center [266, 152] width 171 height 256
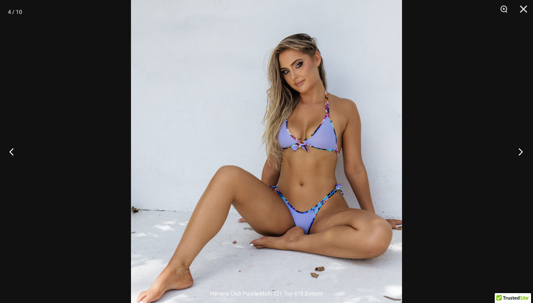
click at [523, 149] on button "Next" at bounding box center [519, 151] width 30 height 39
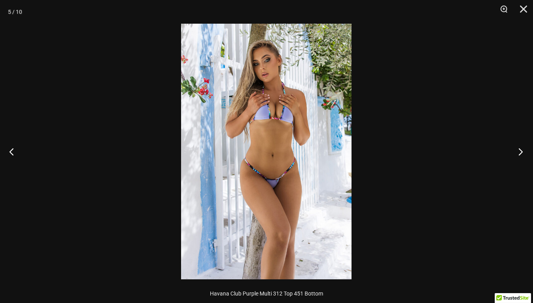
click at [522, 149] on button "Next" at bounding box center [519, 151] width 30 height 39
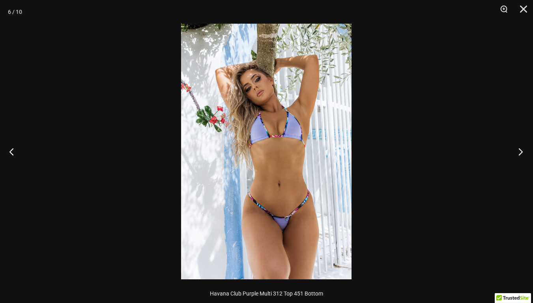
click at [522, 149] on button "Next" at bounding box center [519, 151] width 30 height 39
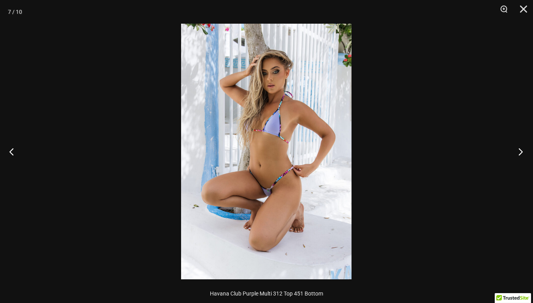
click at [522, 149] on button "Next" at bounding box center [519, 151] width 30 height 39
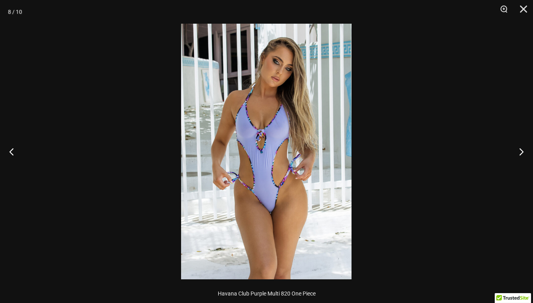
click at [288, 222] on img at bounding box center [266, 152] width 171 height 256
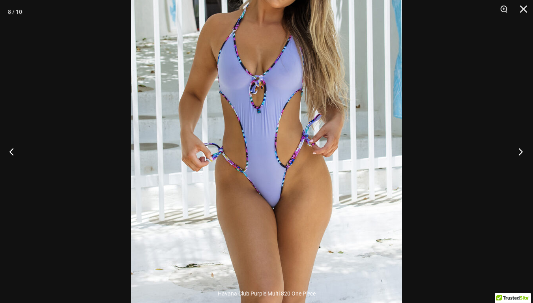
click at [522, 146] on button "Next" at bounding box center [519, 151] width 30 height 39
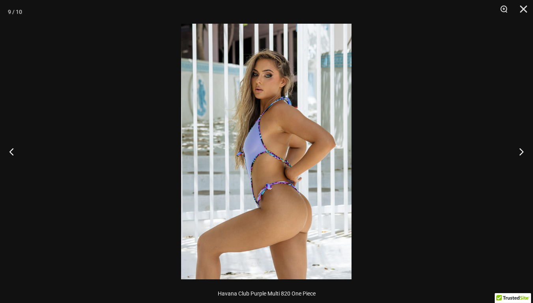
click at [316, 220] on img at bounding box center [266, 152] width 171 height 256
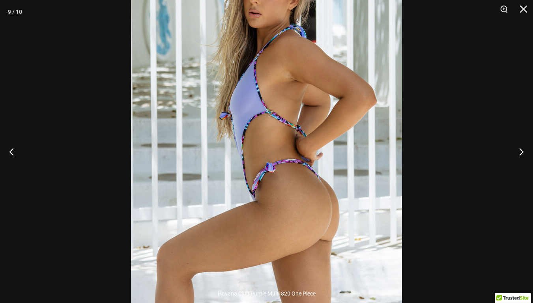
click at [316, 220] on img at bounding box center [266, 111] width 271 height 407
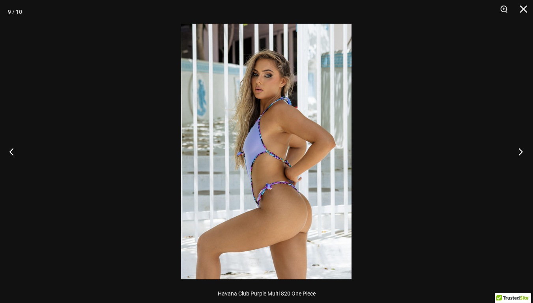
click at [523, 149] on button "Next" at bounding box center [519, 151] width 30 height 39
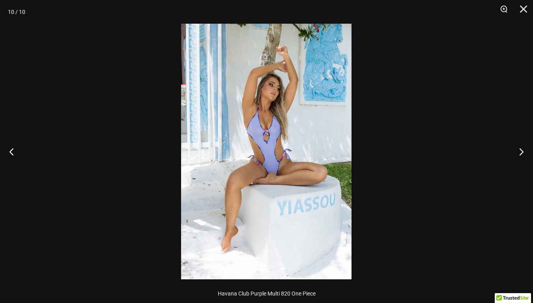
click at [239, 122] on img at bounding box center [266, 152] width 171 height 256
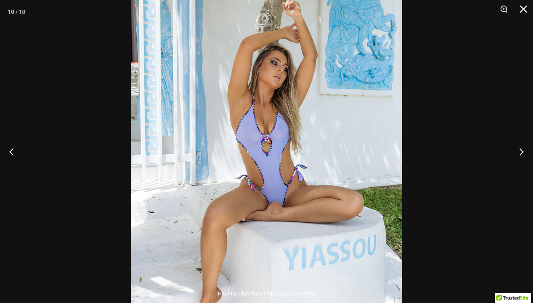
click at [238, 123] on img at bounding box center [266, 169] width 271 height 407
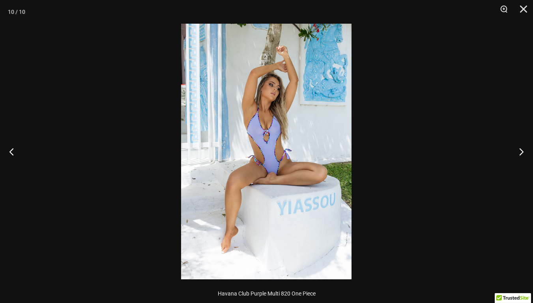
click at [89, 176] on div at bounding box center [266, 151] width 533 height 303
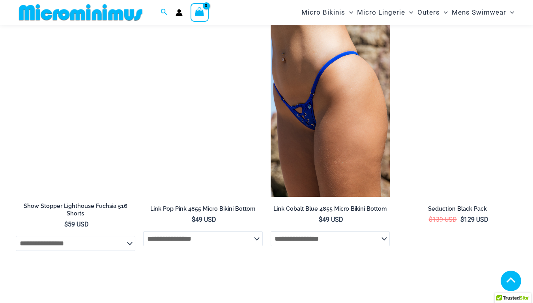
scroll to position [2165, 0]
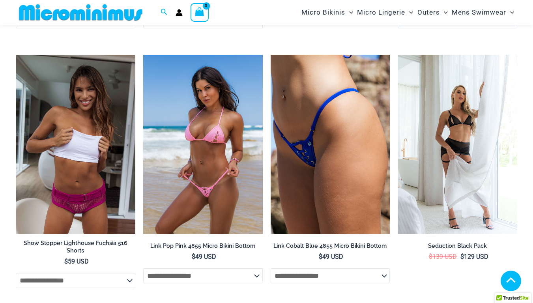
click at [175, 142] on img at bounding box center [203, 144] width 120 height 179
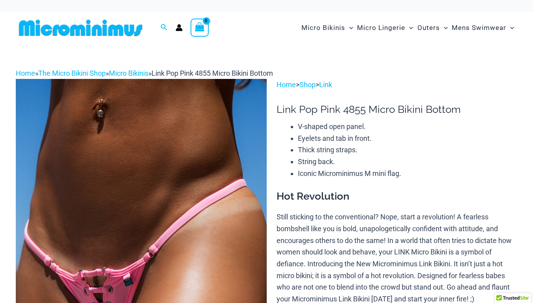
click at [142, 161] on img at bounding box center [141, 267] width 251 height 376
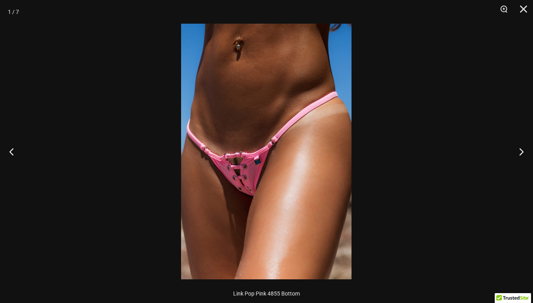
click at [230, 177] on img at bounding box center [266, 152] width 171 height 256
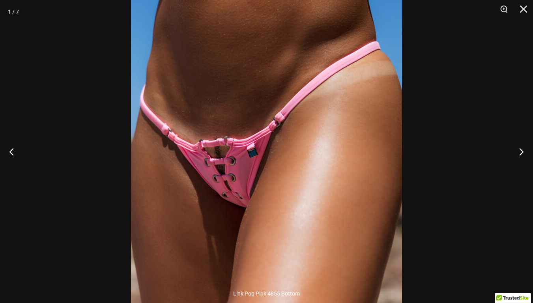
click at [329, 180] on img at bounding box center [266, 136] width 271 height 407
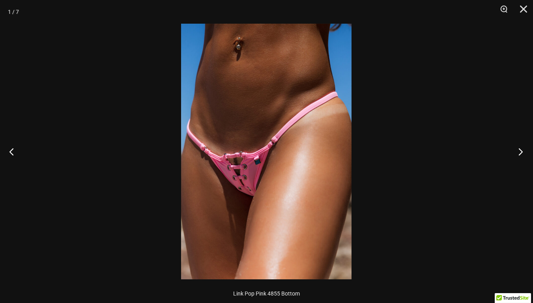
click at [523, 146] on button "Next" at bounding box center [519, 151] width 30 height 39
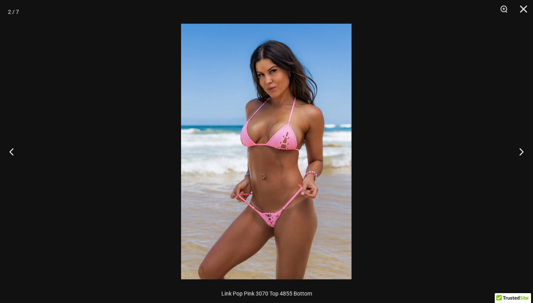
click at [257, 140] on img at bounding box center [266, 152] width 171 height 256
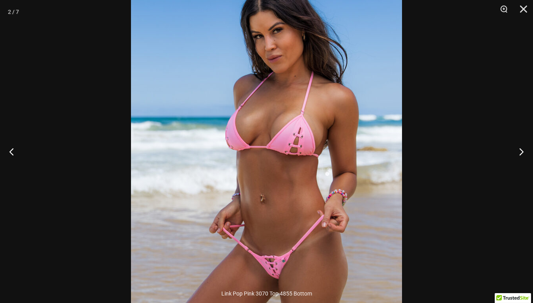
click at [247, 236] on img at bounding box center [266, 158] width 271 height 407
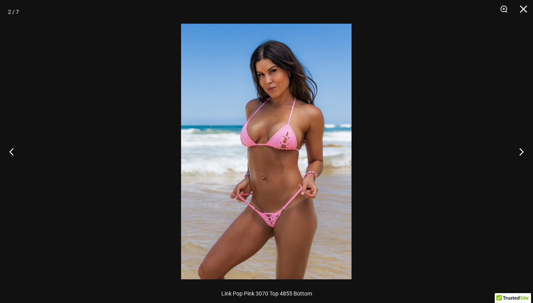
click at [273, 238] on img at bounding box center [266, 152] width 171 height 256
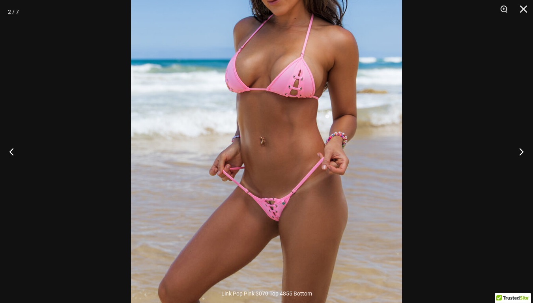
click at [273, 238] on img at bounding box center [266, 100] width 271 height 407
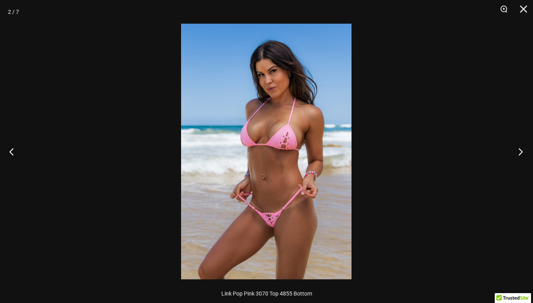
click at [526, 149] on button "Next" at bounding box center [519, 151] width 30 height 39
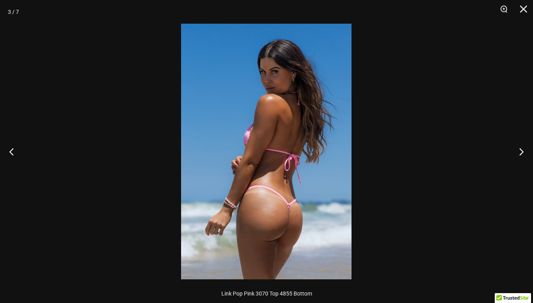
click at [309, 231] on img at bounding box center [266, 152] width 171 height 256
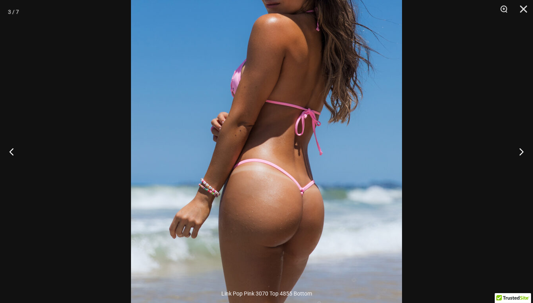
click at [309, 231] on img at bounding box center [266, 105] width 271 height 407
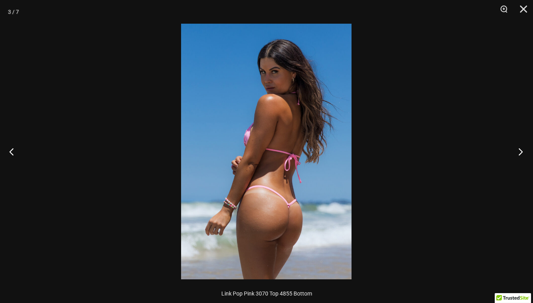
click at [524, 150] on button "Next" at bounding box center [519, 151] width 30 height 39
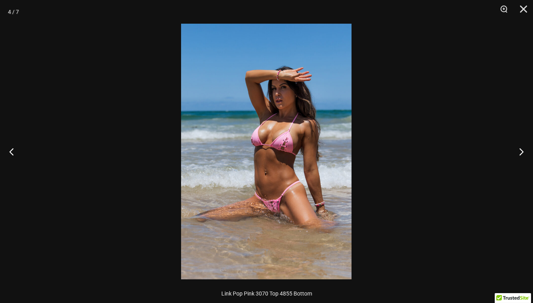
click at [273, 131] on img at bounding box center [266, 152] width 171 height 256
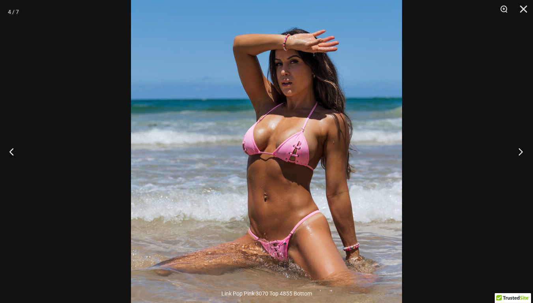
click at [522, 148] on button "Next" at bounding box center [519, 151] width 30 height 39
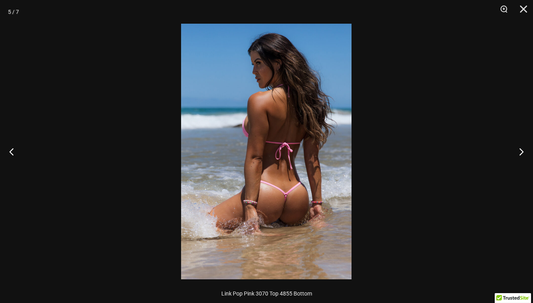
click at [292, 193] on img at bounding box center [266, 152] width 171 height 256
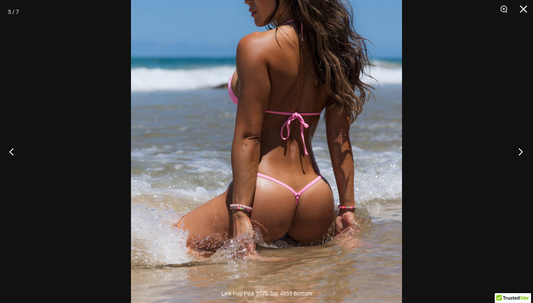
click at [524, 152] on button "Next" at bounding box center [519, 151] width 30 height 39
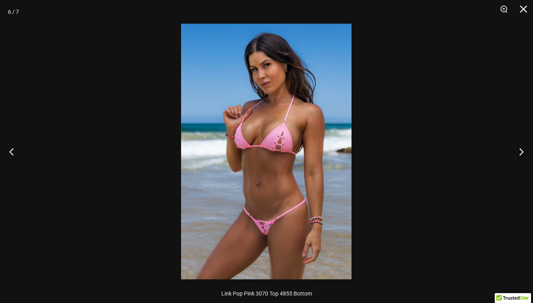
click at [313, 192] on img at bounding box center [266, 152] width 171 height 256
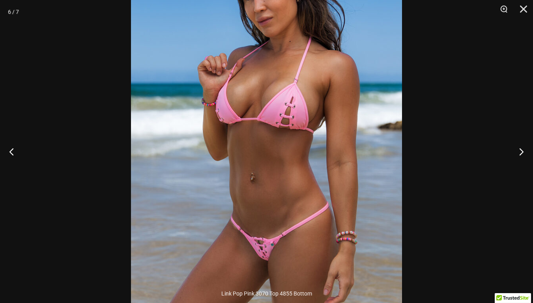
click at [309, 233] on img at bounding box center [266, 128] width 271 height 407
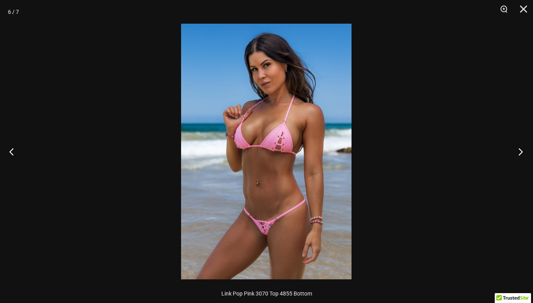
click at [523, 151] on button "Next" at bounding box center [519, 151] width 30 height 39
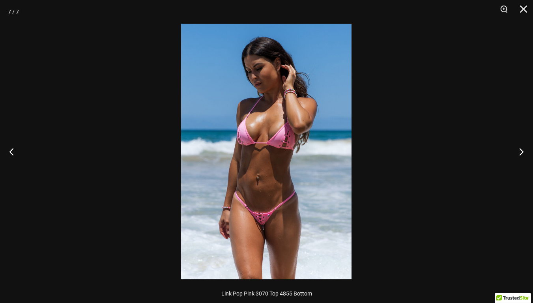
click at [262, 214] on img at bounding box center [266, 152] width 171 height 256
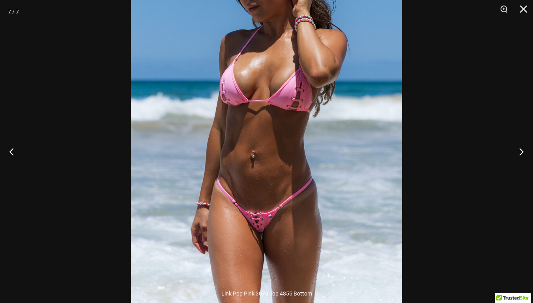
click at [285, 220] on img at bounding box center [266, 115] width 271 height 407
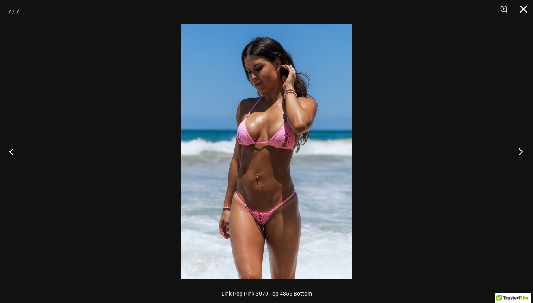
click at [520, 147] on button "Next" at bounding box center [519, 151] width 30 height 39
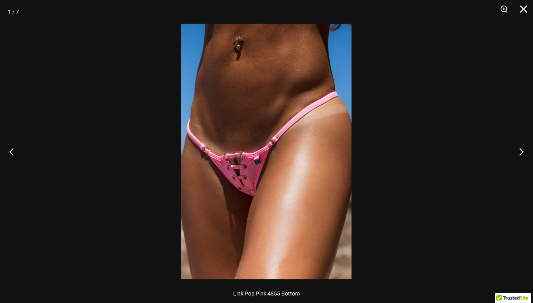
click at [234, 174] on img at bounding box center [266, 152] width 171 height 256
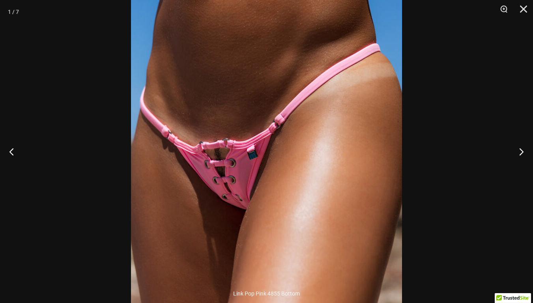
click at [238, 187] on img at bounding box center [266, 138] width 271 height 407
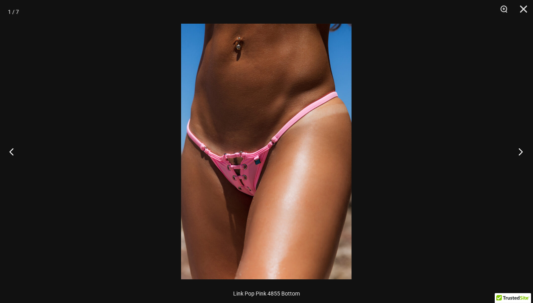
click at [516, 149] on button "Next" at bounding box center [519, 151] width 30 height 39
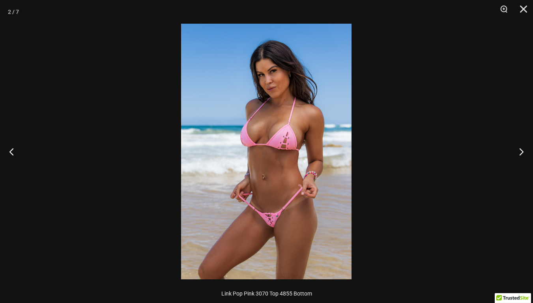
click at [261, 224] on img at bounding box center [266, 152] width 171 height 256
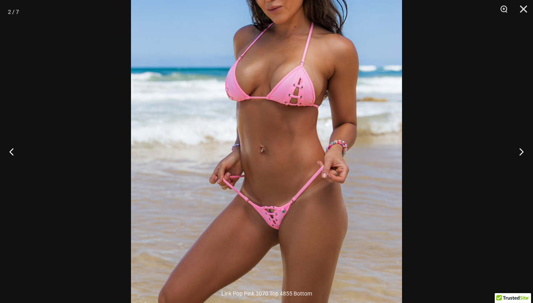
click at [261, 224] on img at bounding box center [266, 109] width 271 height 407
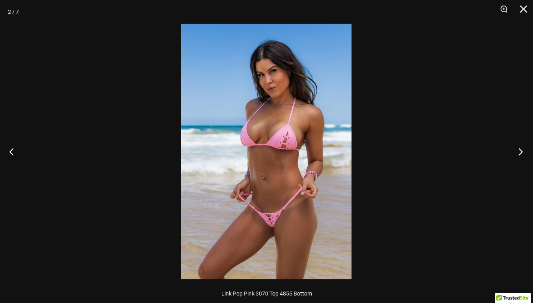
click at [525, 142] on button "Next" at bounding box center [519, 151] width 30 height 39
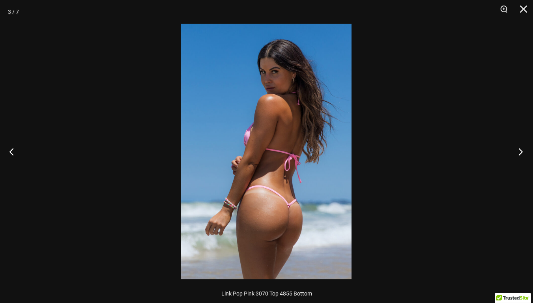
click at [524, 142] on button "Next" at bounding box center [519, 151] width 30 height 39
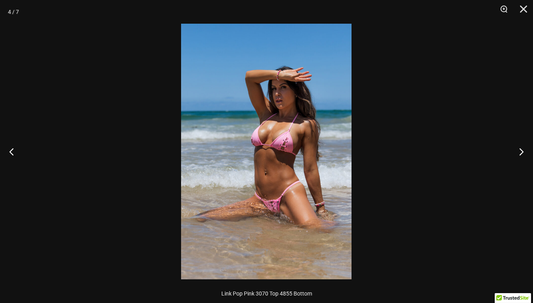
click at [285, 214] on img at bounding box center [266, 152] width 171 height 256
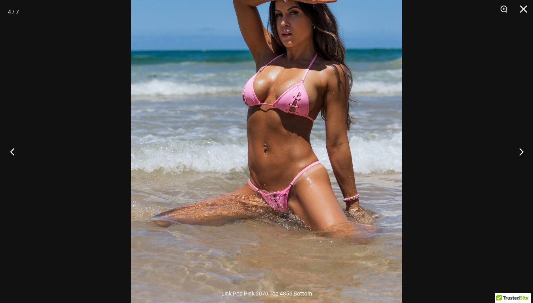
click at [17, 146] on button "Previous" at bounding box center [15, 151] width 30 height 39
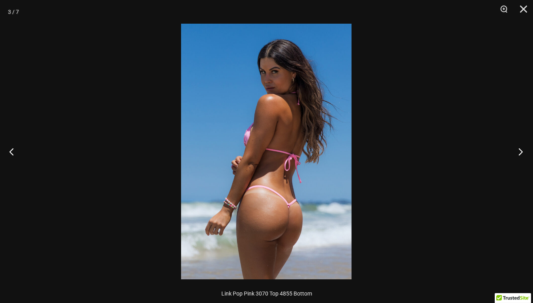
click at [523, 152] on button "Next" at bounding box center [519, 151] width 30 height 39
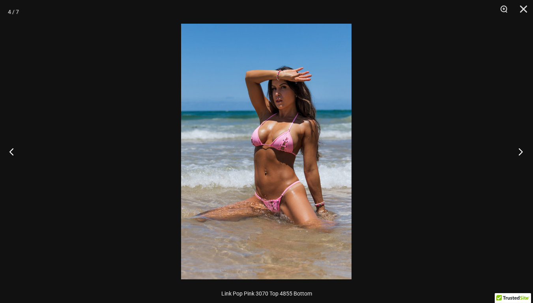
click at [523, 152] on button "Next" at bounding box center [519, 151] width 30 height 39
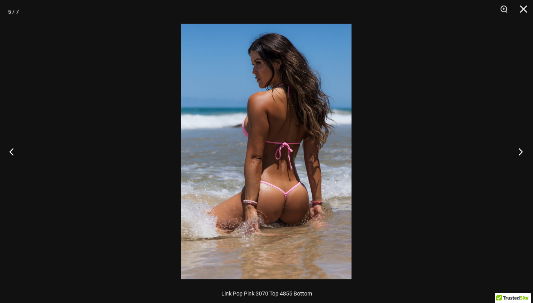
click at [523, 152] on button "Next" at bounding box center [519, 151] width 30 height 39
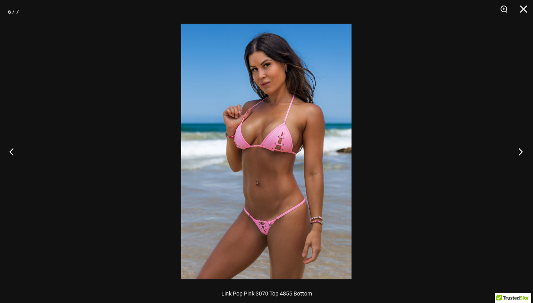
click at [523, 152] on button "Next" at bounding box center [519, 151] width 30 height 39
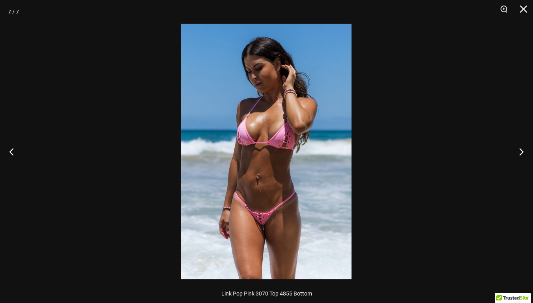
click at [287, 158] on img at bounding box center [266, 152] width 171 height 256
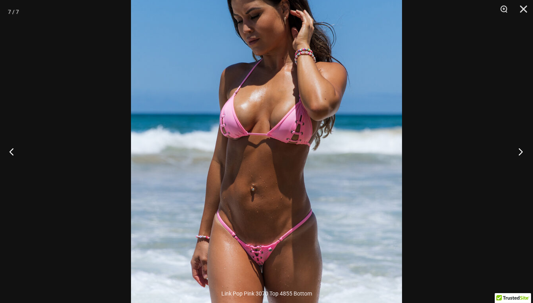
click at [518, 149] on button "Next" at bounding box center [519, 151] width 30 height 39
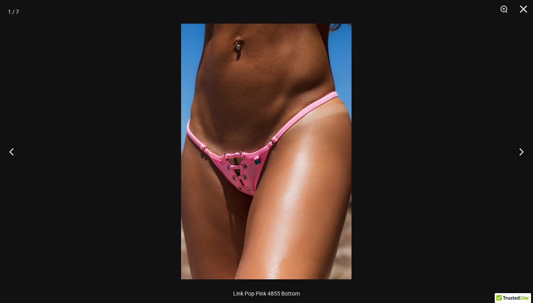
click at [239, 180] on img at bounding box center [266, 152] width 171 height 256
click at [210, 179] on img at bounding box center [266, 152] width 171 height 256
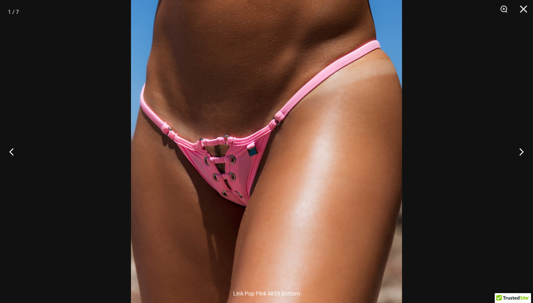
click at [80, 189] on div at bounding box center [266, 151] width 533 height 303
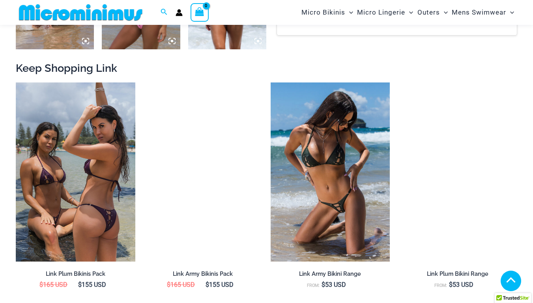
scroll to position [652, 0]
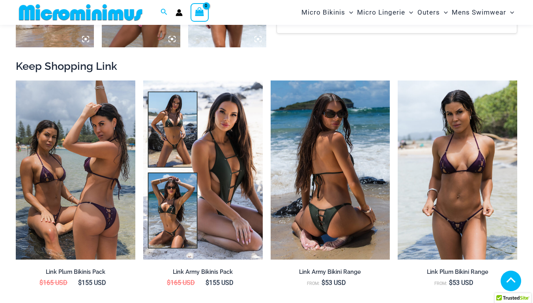
click at [351, 178] on img at bounding box center [331, 170] width 120 height 179
click at [329, 186] on img at bounding box center [331, 170] width 120 height 179
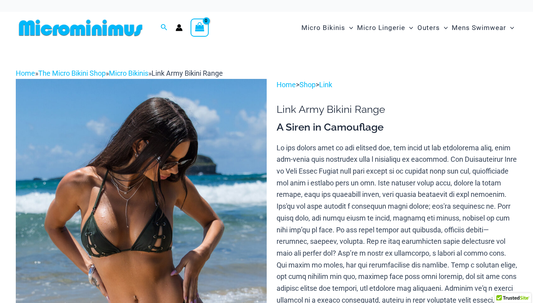
click at [212, 197] on img at bounding box center [141, 267] width 251 height 376
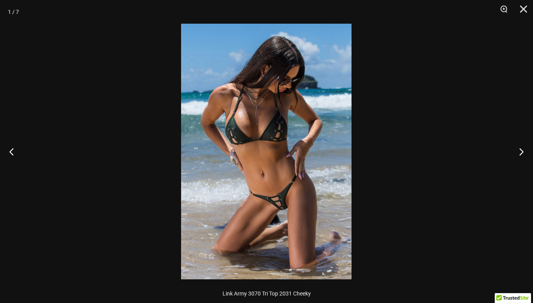
click at [272, 208] on img at bounding box center [266, 152] width 171 height 256
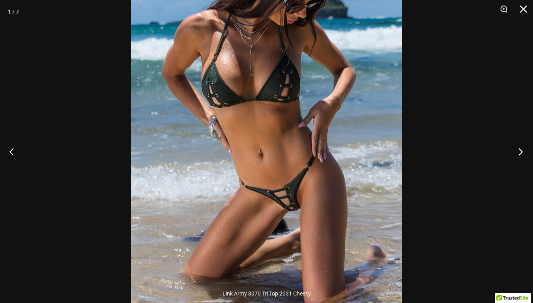
click at [519, 148] on button "Next" at bounding box center [519, 151] width 30 height 39
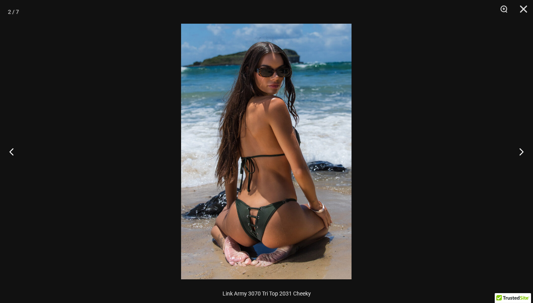
click at [305, 190] on img at bounding box center [266, 152] width 171 height 256
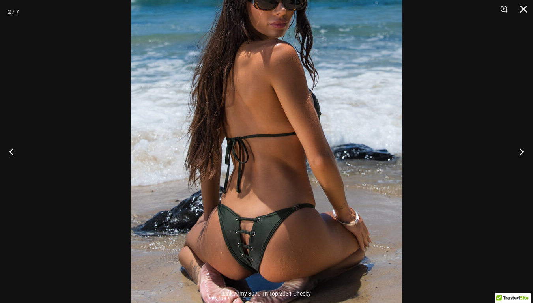
click at [305, 190] on img at bounding box center [266, 128] width 271 height 407
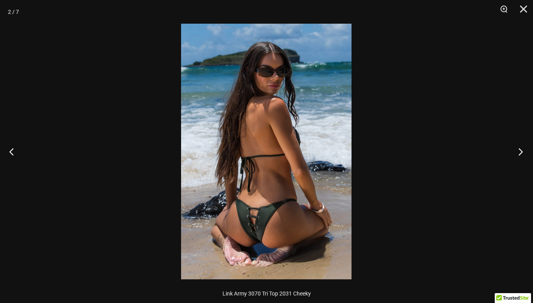
click at [521, 146] on button "Next" at bounding box center [519, 151] width 30 height 39
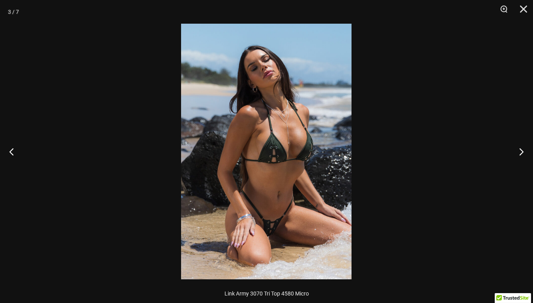
click at [325, 143] on img at bounding box center [266, 152] width 171 height 256
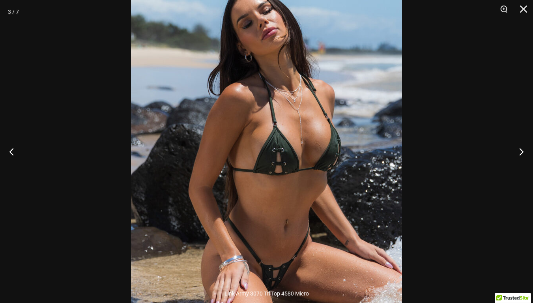
click at [302, 177] on img at bounding box center [266, 156] width 271 height 407
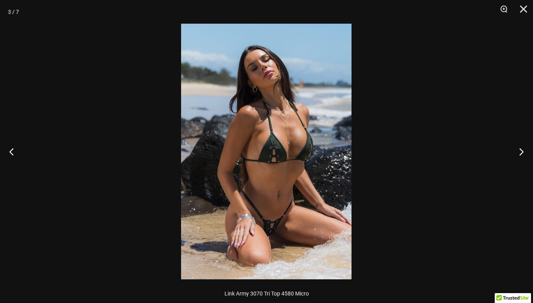
click at [260, 236] on img at bounding box center [266, 152] width 171 height 256
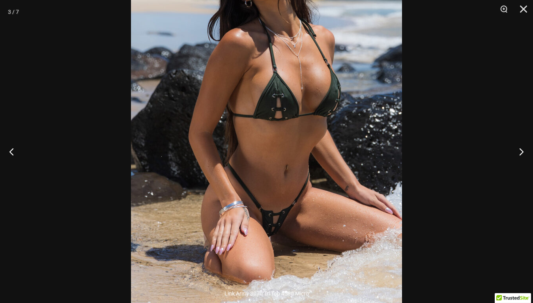
click at [260, 236] on img at bounding box center [266, 102] width 271 height 407
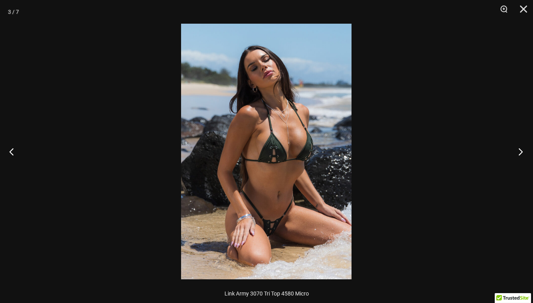
click at [520, 148] on button "Next" at bounding box center [519, 151] width 30 height 39
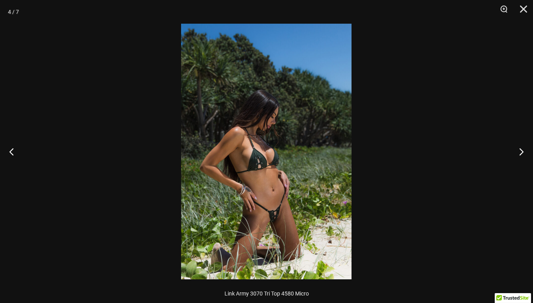
click at [311, 204] on img at bounding box center [266, 152] width 171 height 256
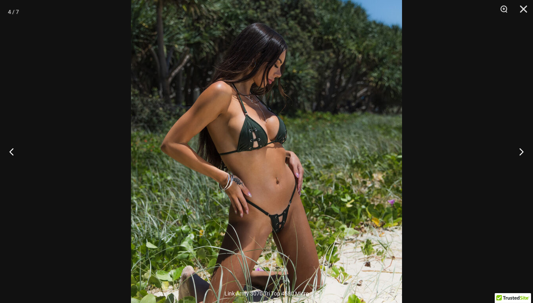
click at [311, 204] on img at bounding box center [266, 120] width 271 height 407
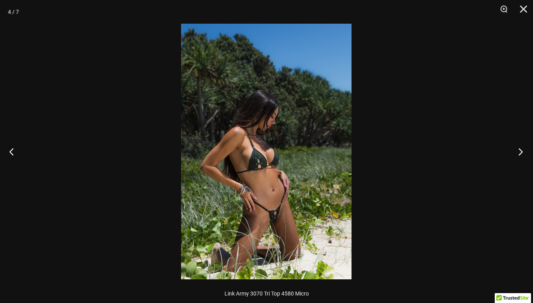
click at [515, 154] on button "Next" at bounding box center [519, 151] width 30 height 39
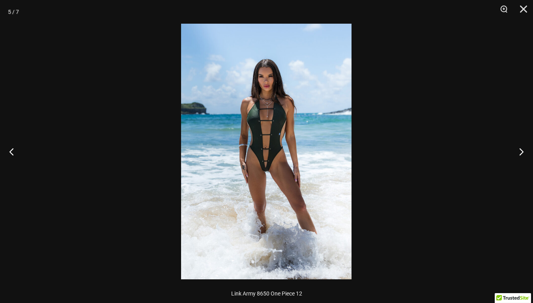
click at [278, 143] on img at bounding box center [266, 152] width 171 height 256
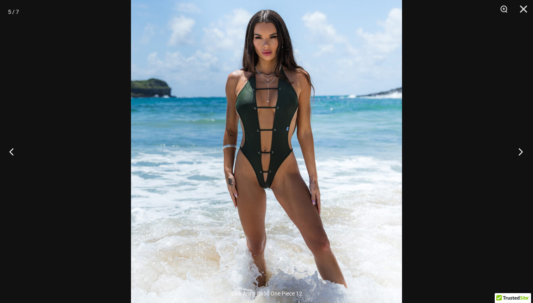
click at [518, 149] on button "Next" at bounding box center [519, 151] width 30 height 39
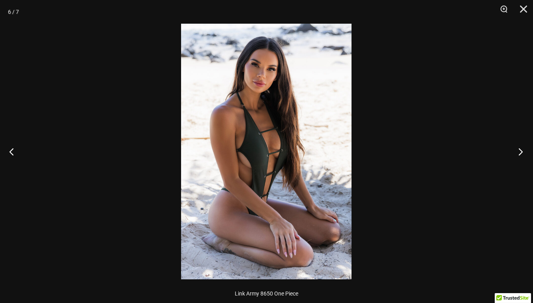
click at [518, 149] on button "Next" at bounding box center [519, 151] width 30 height 39
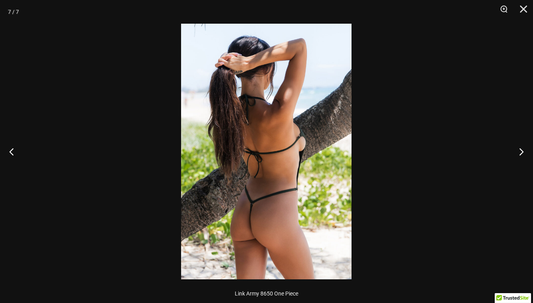
click at [222, 237] on img at bounding box center [266, 152] width 171 height 256
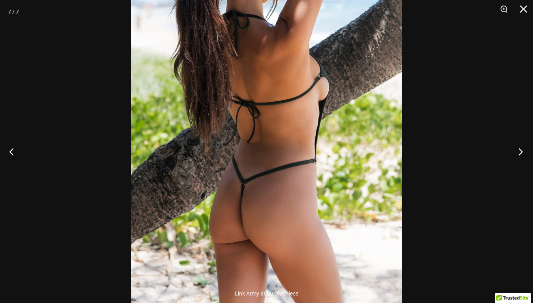
click at [520, 152] on button "Next" at bounding box center [519, 151] width 30 height 39
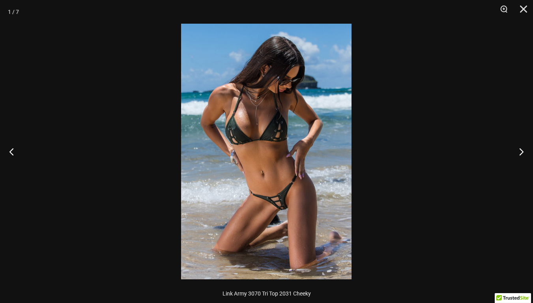
click at [287, 197] on img at bounding box center [266, 152] width 171 height 256
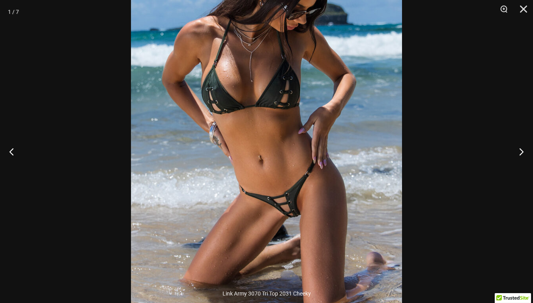
click at [73, 201] on div at bounding box center [266, 151] width 533 height 303
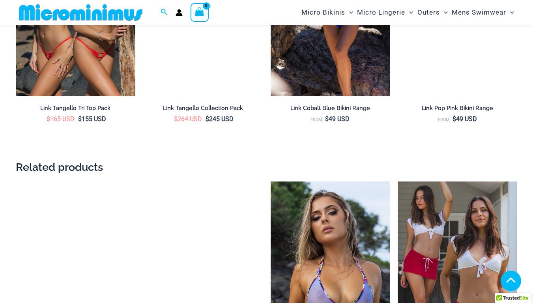
scroll to position [1375, 0]
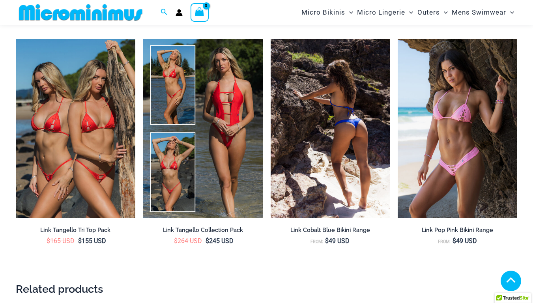
click at [314, 162] on img at bounding box center [331, 128] width 120 height 179
click at [299, 122] on img at bounding box center [331, 128] width 120 height 179
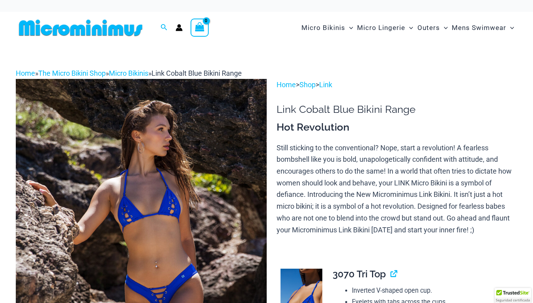
drag, startPoint x: 0, startPoint y: 0, endPoint x: 209, endPoint y: 196, distance: 286.3
click at [209, 196] on img at bounding box center [141, 267] width 251 height 376
click at [205, 173] on img at bounding box center [141, 267] width 251 height 376
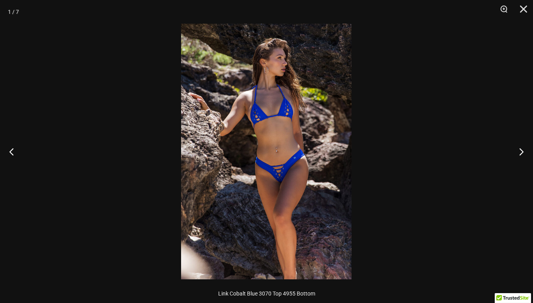
click at [265, 102] on img at bounding box center [266, 152] width 171 height 256
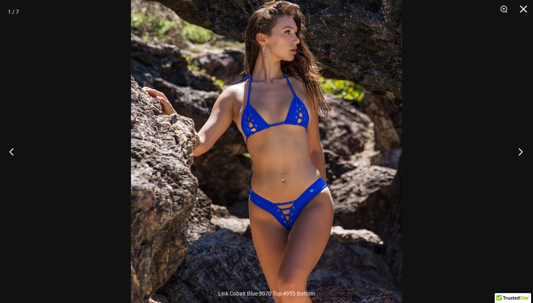
click at [521, 146] on button "Next" at bounding box center [519, 151] width 30 height 39
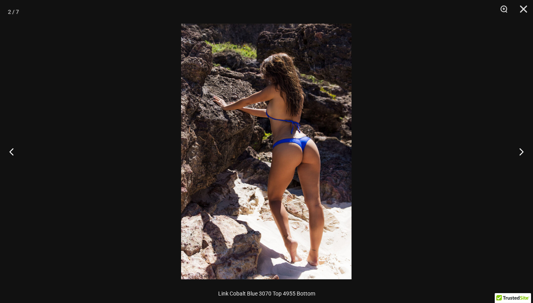
click at [291, 130] on img at bounding box center [266, 152] width 171 height 256
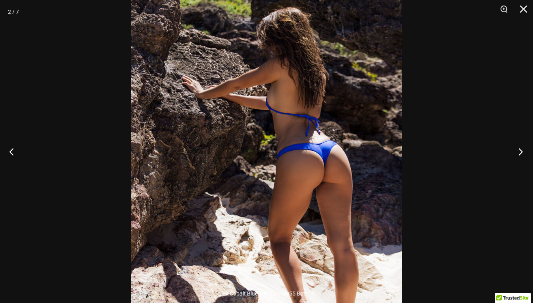
click at [526, 150] on button "Next" at bounding box center [519, 151] width 30 height 39
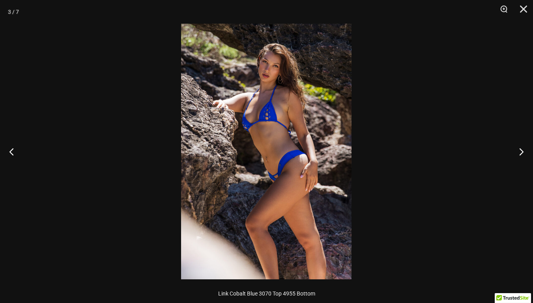
click at [269, 96] on img at bounding box center [266, 152] width 171 height 256
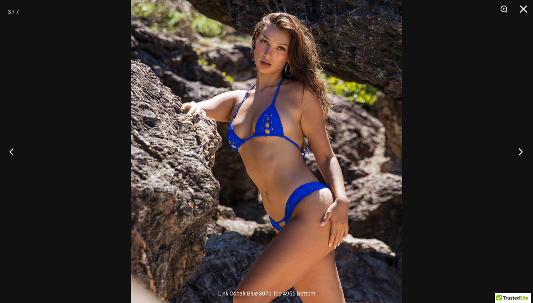
click at [518, 148] on button "Next" at bounding box center [519, 151] width 30 height 39
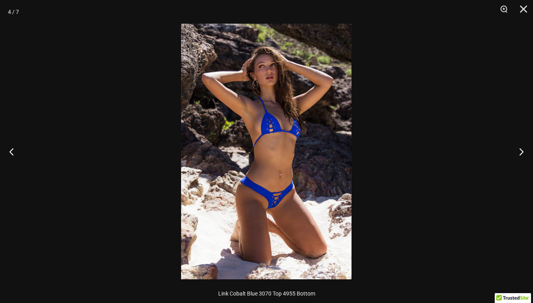
click at [268, 211] on img at bounding box center [266, 152] width 171 height 256
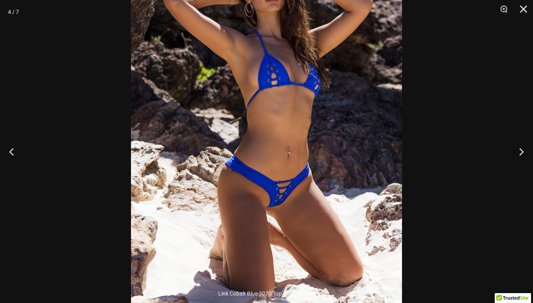
click at [297, 125] on img at bounding box center [266, 116] width 271 height 407
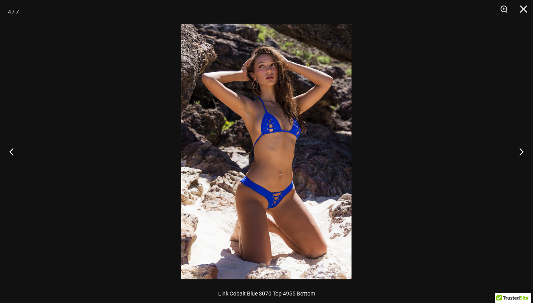
click at [302, 75] on img at bounding box center [266, 152] width 171 height 256
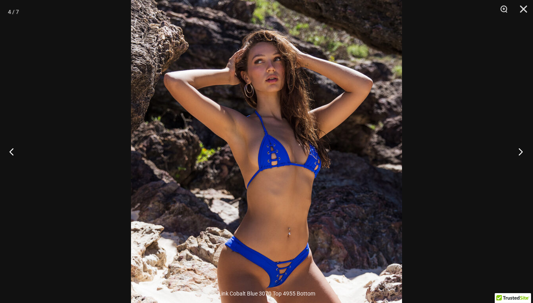
click at [521, 151] on button "Next" at bounding box center [519, 151] width 30 height 39
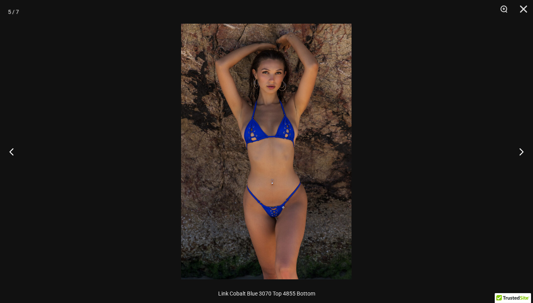
click at [277, 116] on img at bounding box center [266, 152] width 171 height 256
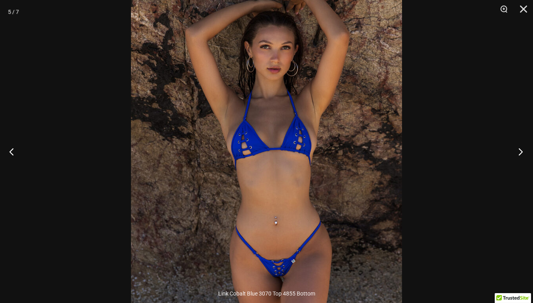
click at [518, 147] on button "Next" at bounding box center [519, 151] width 30 height 39
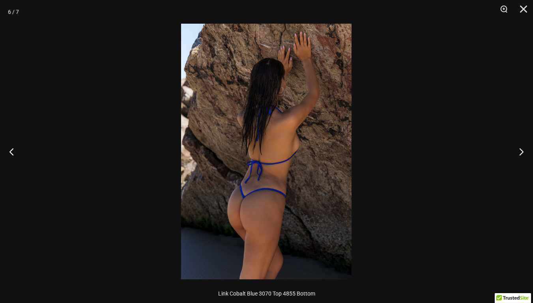
click at [274, 220] on img at bounding box center [266, 152] width 171 height 256
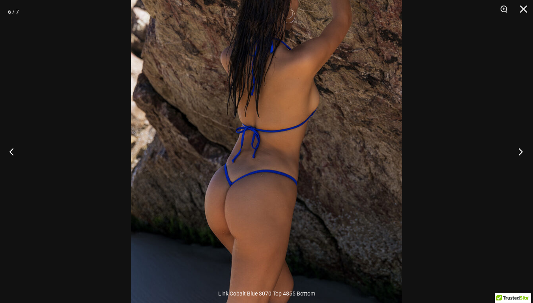
click at [517, 147] on button "Next" at bounding box center [519, 151] width 30 height 39
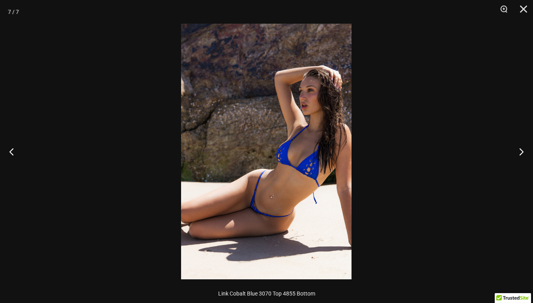
click at [301, 161] on img at bounding box center [266, 152] width 171 height 256
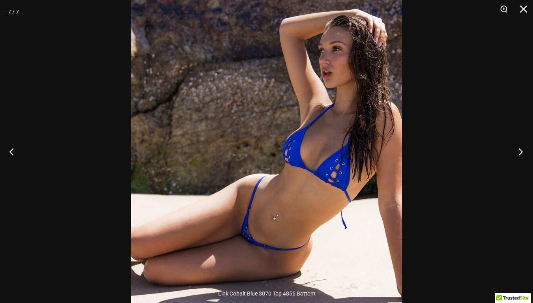
click at [513, 156] on button "Next" at bounding box center [519, 151] width 30 height 39
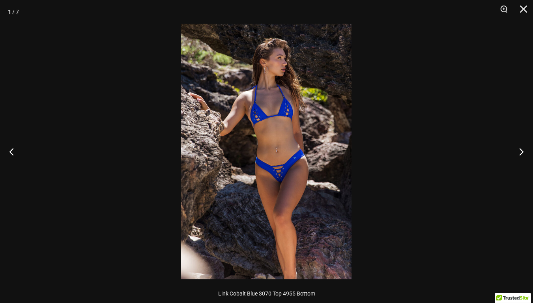
click at [267, 113] on img at bounding box center [266, 152] width 171 height 256
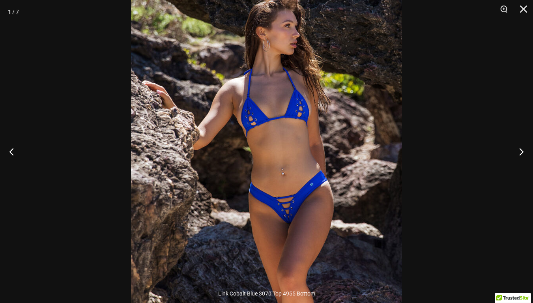
click at [56, 129] on div at bounding box center [266, 151] width 533 height 303
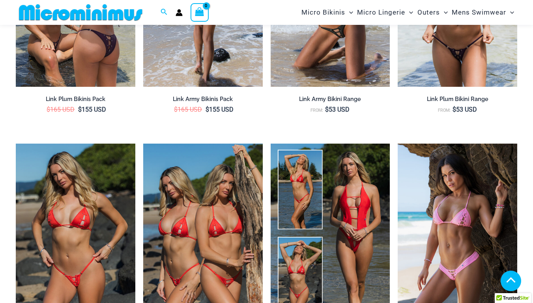
scroll to position [1138, 0]
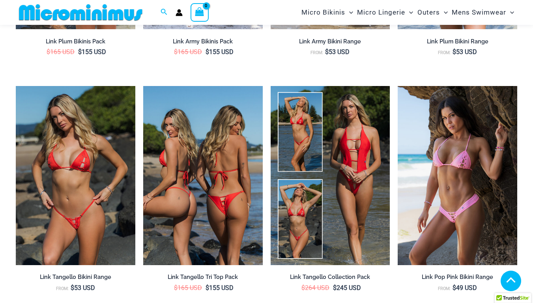
click at [184, 156] on img at bounding box center [203, 175] width 120 height 179
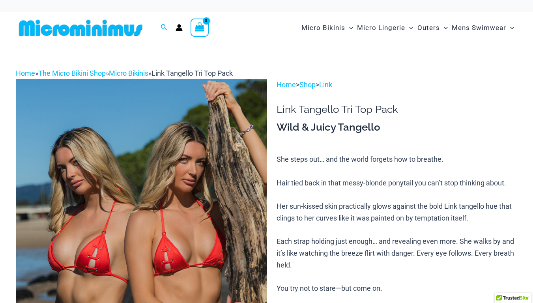
click at [171, 165] on img at bounding box center [141, 267] width 251 height 376
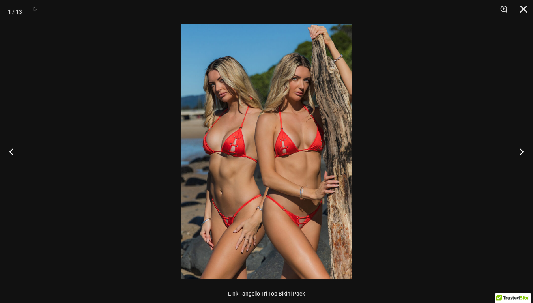
click at [284, 190] on img at bounding box center [266, 152] width 171 height 256
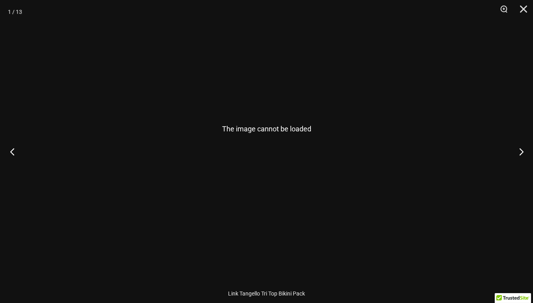
click at [17, 150] on button "Previous" at bounding box center [15, 151] width 30 height 39
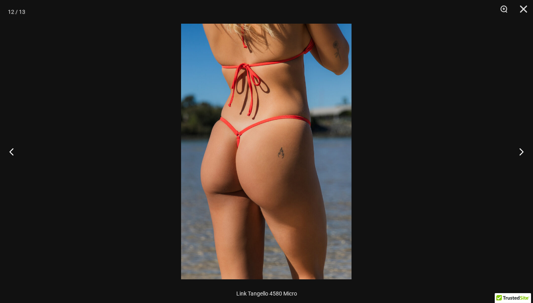
click at [80, 128] on div at bounding box center [266, 151] width 533 height 303
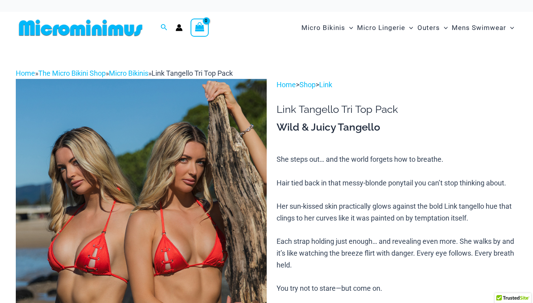
click at [137, 153] on img at bounding box center [141, 267] width 251 height 376
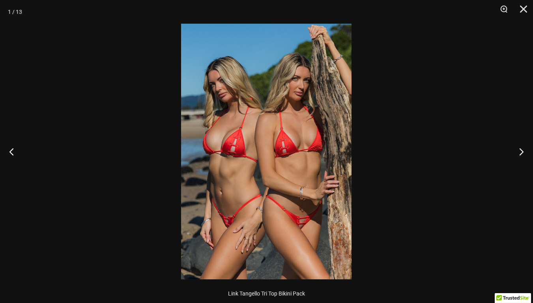
click at [220, 209] on img at bounding box center [266, 152] width 171 height 256
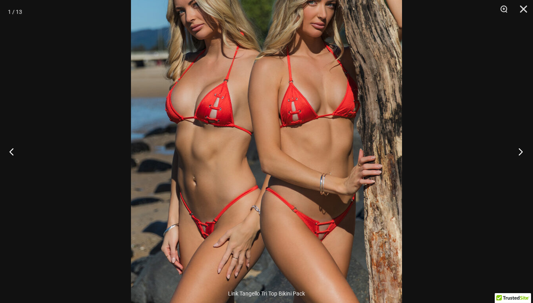
click at [514, 155] on button "Next" at bounding box center [519, 151] width 30 height 39
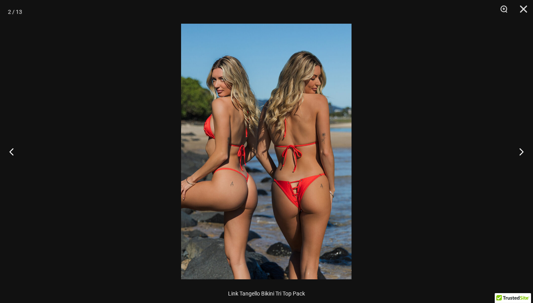
click at [272, 196] on img at bounding box center [266, 152] width 171 height 256
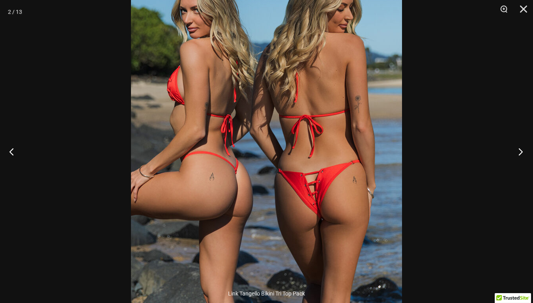
click at [523, 153] on button "Next" at bounding box center [519, 151] width 30 height 39
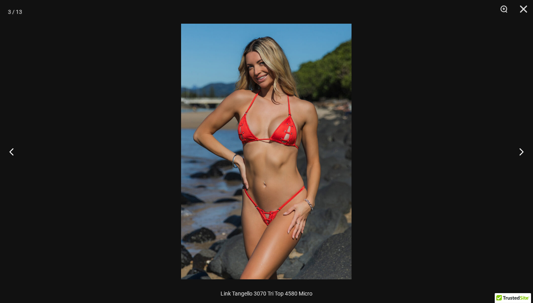
click at [248, 231] on img at bounding box center [266, 152] width 171 height 256
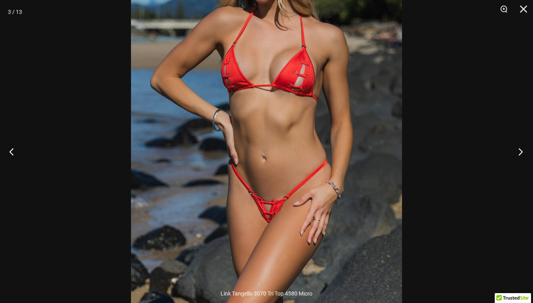
click at [515, 152] on button "Next" at bounding box center [519, 151] width 30 height 39
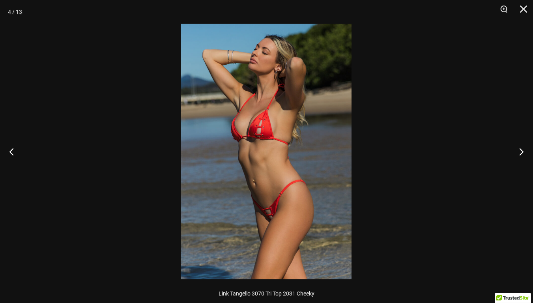
click at [321, 205] on img at bounding box center [266, 152] width 171 height 256
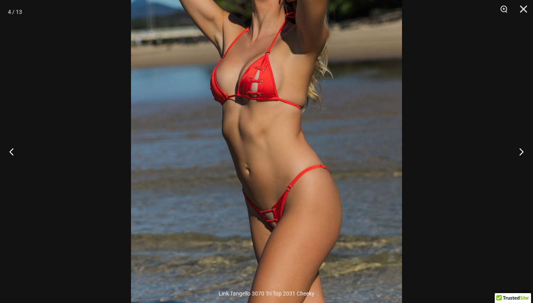
click at [321, 205] on img at bounding box center [266, 120] width 271 height 407
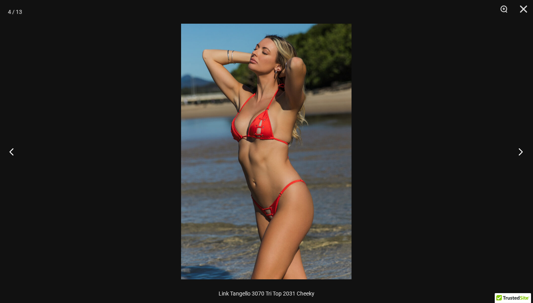
click at [518, 154] on button "Next" at bounding box center [519, 151] width 30 height 39
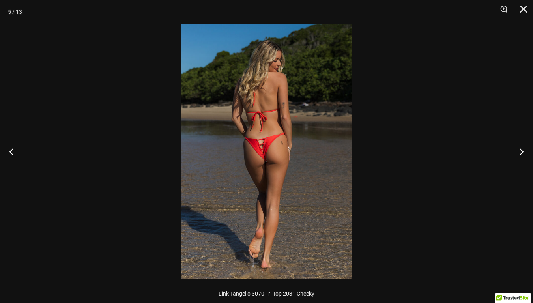
click at [274, 169] on img at bounding box center [266, 152] width 171 height 256
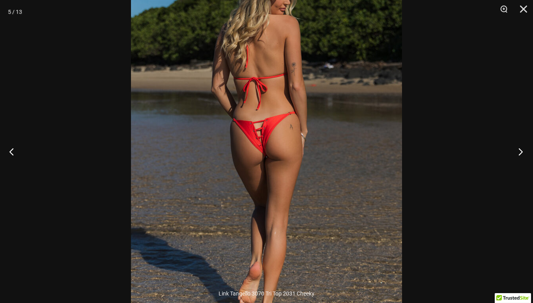
click at [515, 148] on button "Next" at bounding box center [519, 151] width 30 height 39
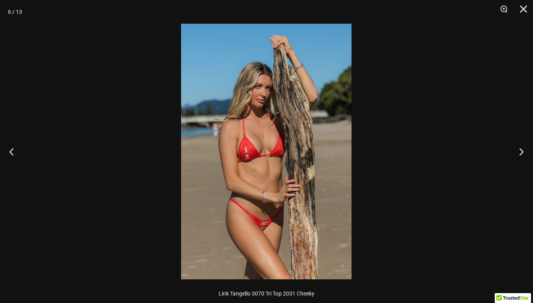
click at [276, 211] on img at bounding box center [266, 152] width 171 height 256
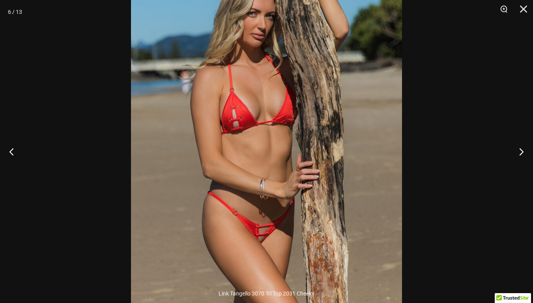
click at [275, 211] on img at bounding box center [266, 117] width 271 height 407
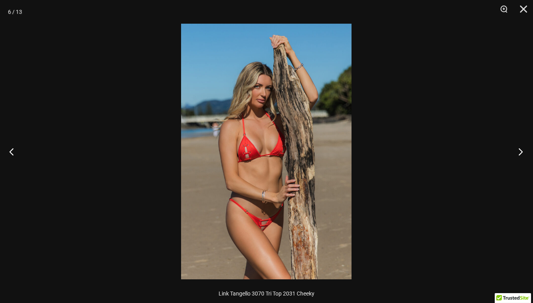
click at [522, 152] on button "Next" at bounding box center [519, 151] width 30 height 39
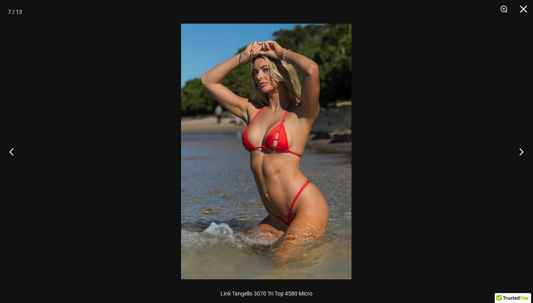
click at [263, 138] on img at bounding box center [266, 152] width 171 height 256
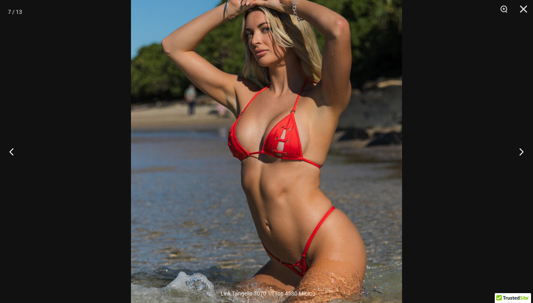
click at [263, 138] on img at bounding box center [266, 159] width 271 height 407
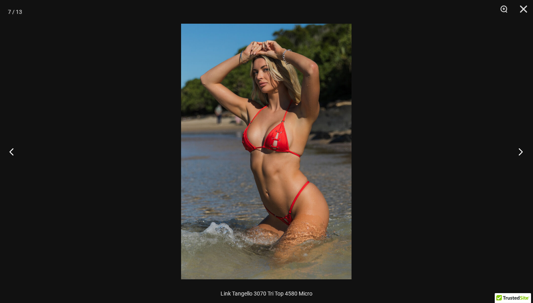
click at [520, 154] on button "Next" at bounding box center [519, 151] width 30 height 39
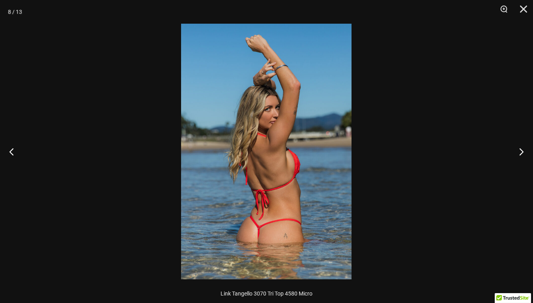
click at [222, 225] on img at bounding box center [266, 152] width 171 height 256
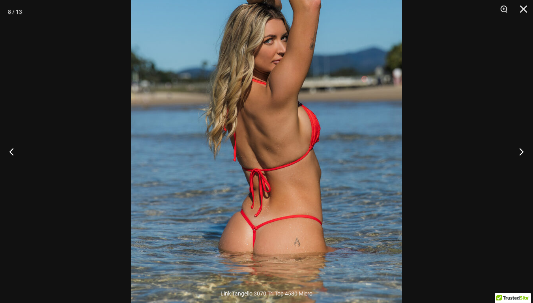
click at [222, 225] on img at bounding box center [266, 108] width 271 height 407
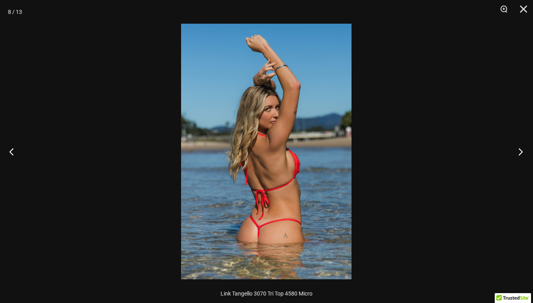
click at [520, 150] on button "Next" at bounding box center [519, 151] width 30 height 39
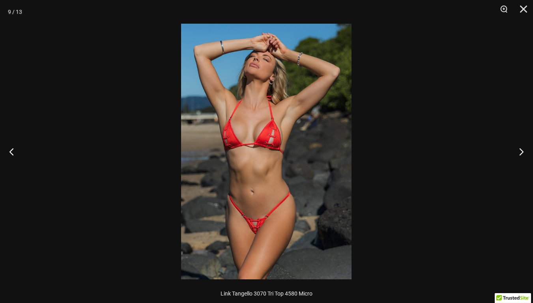
click at [188, 215] on img at bounding box center [266, 152] width 171 height 256
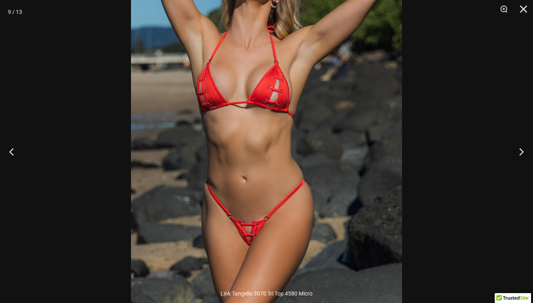
click at [347, 160] on img at bounding box center [266, 114] width 271 height 407
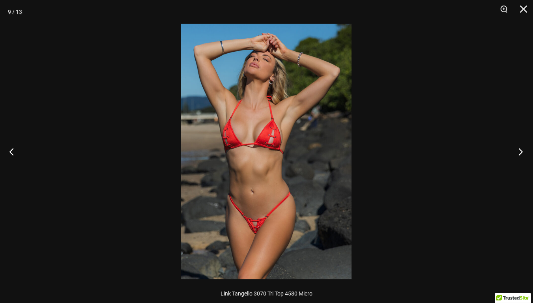
click at [521, 150] on button "Next" at bounding box center [519, 151] width 30 height 39
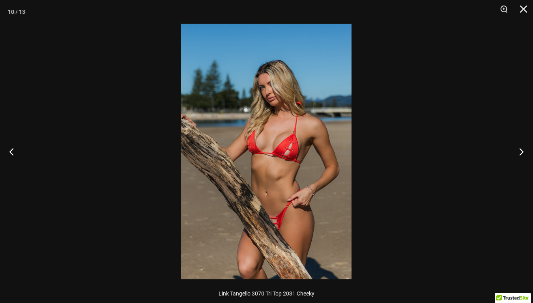
click at [290, 141] on img at bounding box center [266, 152] width 171 height 256
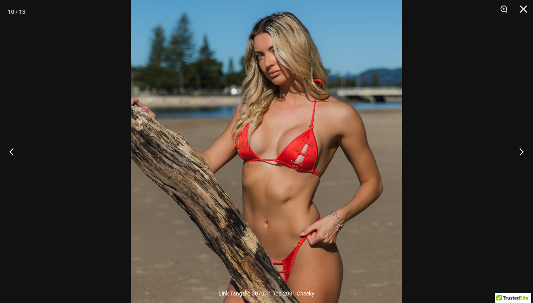
click at [290, 141] on img at bounding box center [266, 157] width 271 height 407
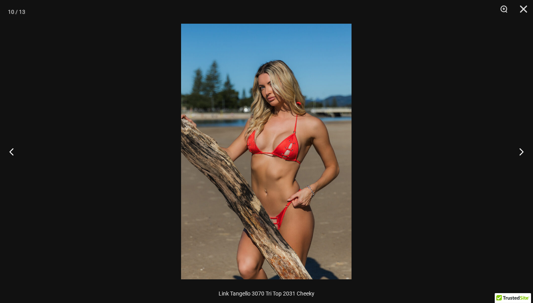
click at [276, 196] on img at bounding box center [266, 152] width 171 height 256
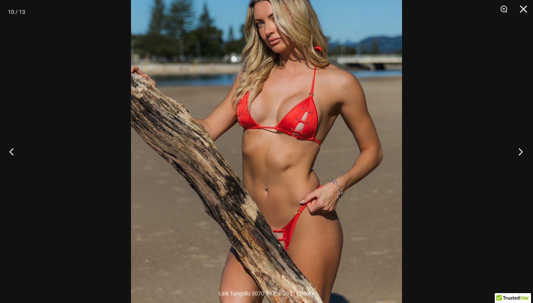
click at [520, 152] on button "Next" at bounding box center [519, 151] width 30 height 39
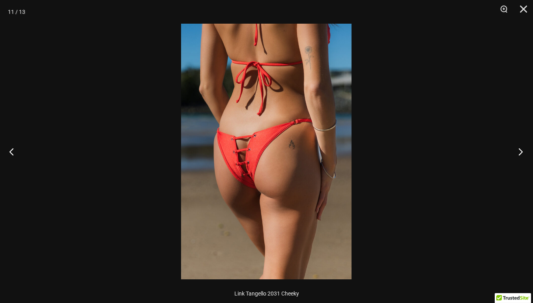
click at [520, 152] on button "Next" at bounding box center [519, 151] width 30 height 39
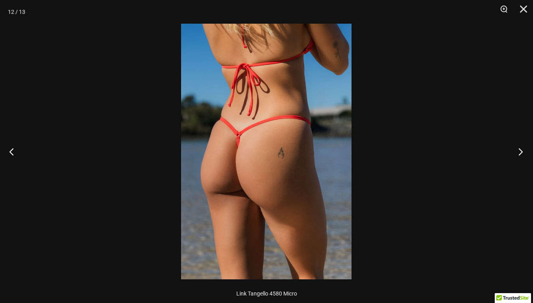
click at [520, 152] on button "Next" at bounding box center [519, 151] width 30 height 39
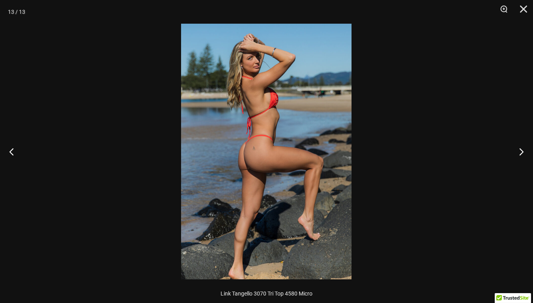
click at [304, 125] on img at bounding box center [266, 152] width 171 height 256
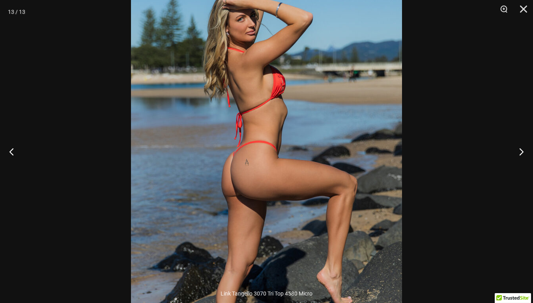
click at [304, 125] on img at bounding box center [266, 167] width 271 height 407
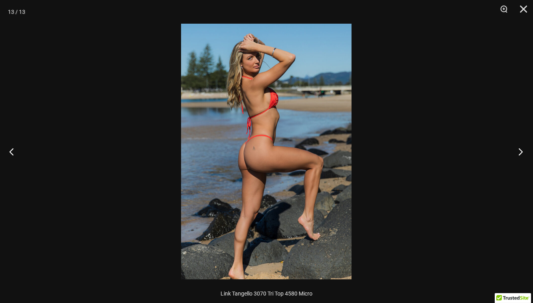
click at [516, 150] on button "Next" at bounding box center [519, 151] width 30 height 39
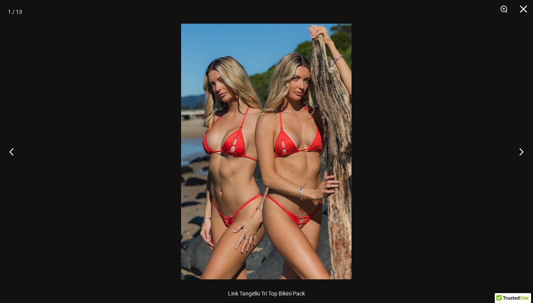
click at [130, 126] on div at bounding box center [266, 151] width 533 height 303
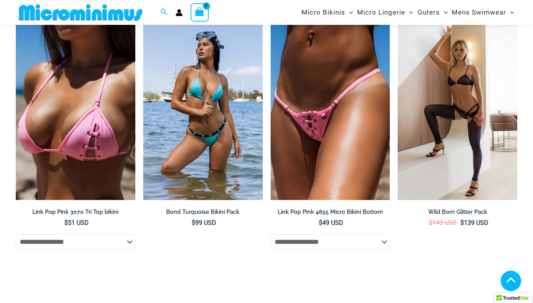
scroll to position [2587, 0]
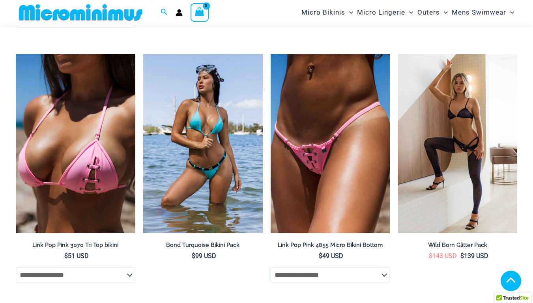
click at [106, 16] on img at bounding box center [81, 13] width 130 height 18
